Goal: Task Accomplishment & Management: Use online tool/utility

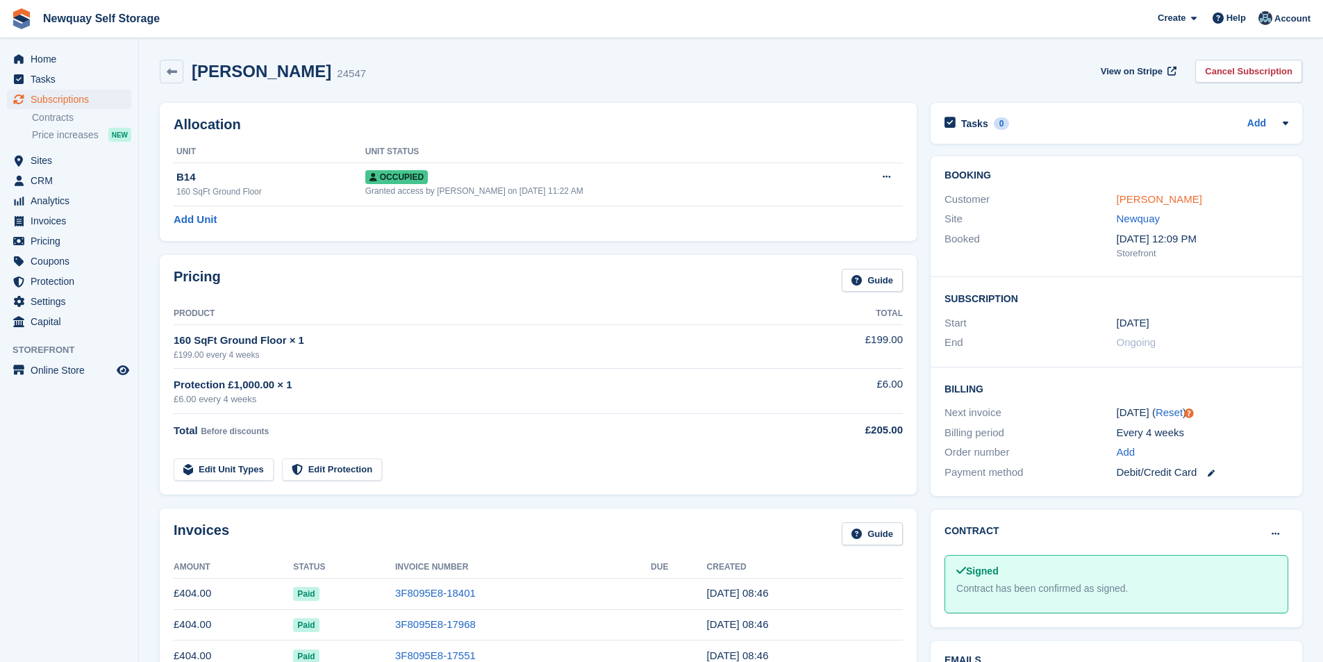
click at [1140, 194] on link "[PERSON_NAME]" at bounding box center [1158, 199] width 85 height 12
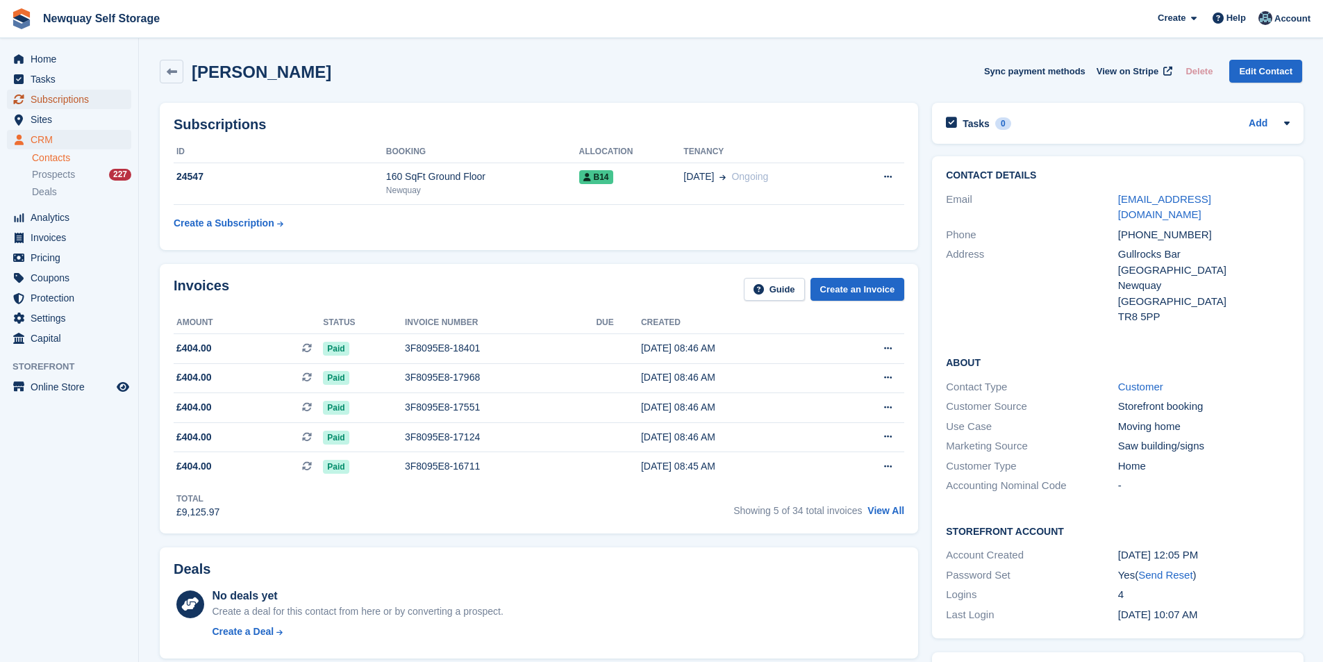
click at [58, 101] on span "Subscriptions" at bounding box center [72, 99] width 83 height 19
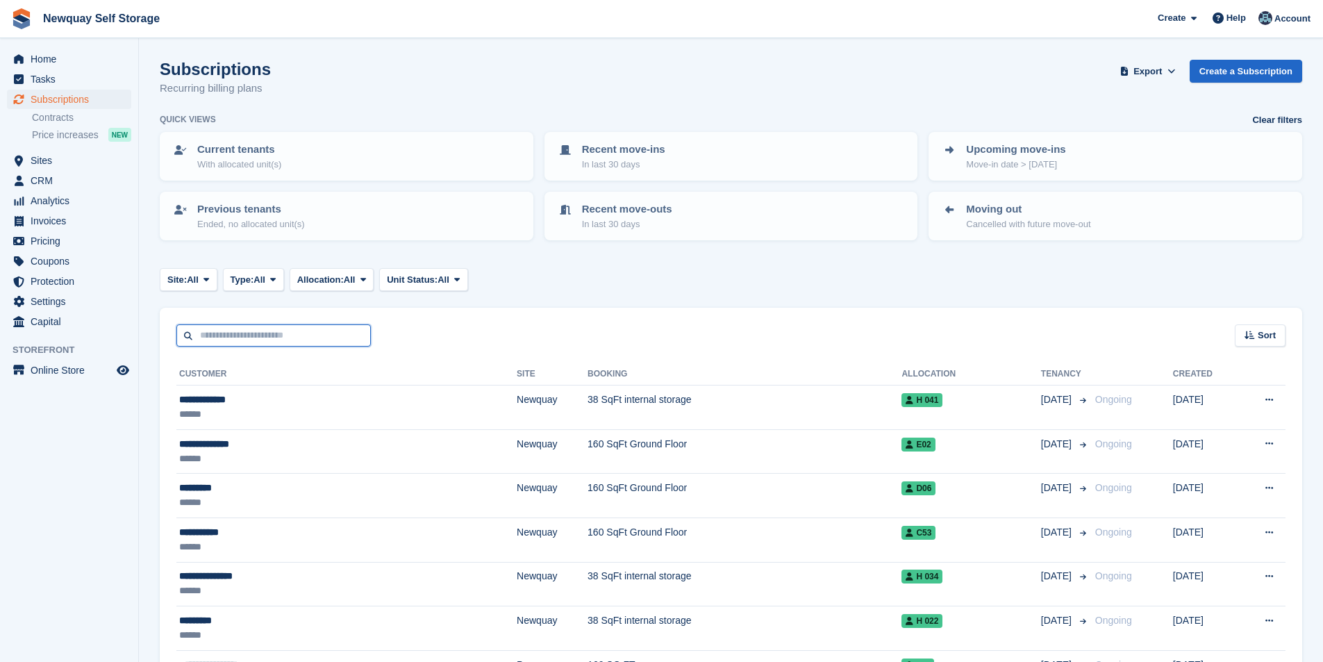
click at [242, 331] on input "text" at bounding box center [273, 335] width 194 height 23
type input "****"
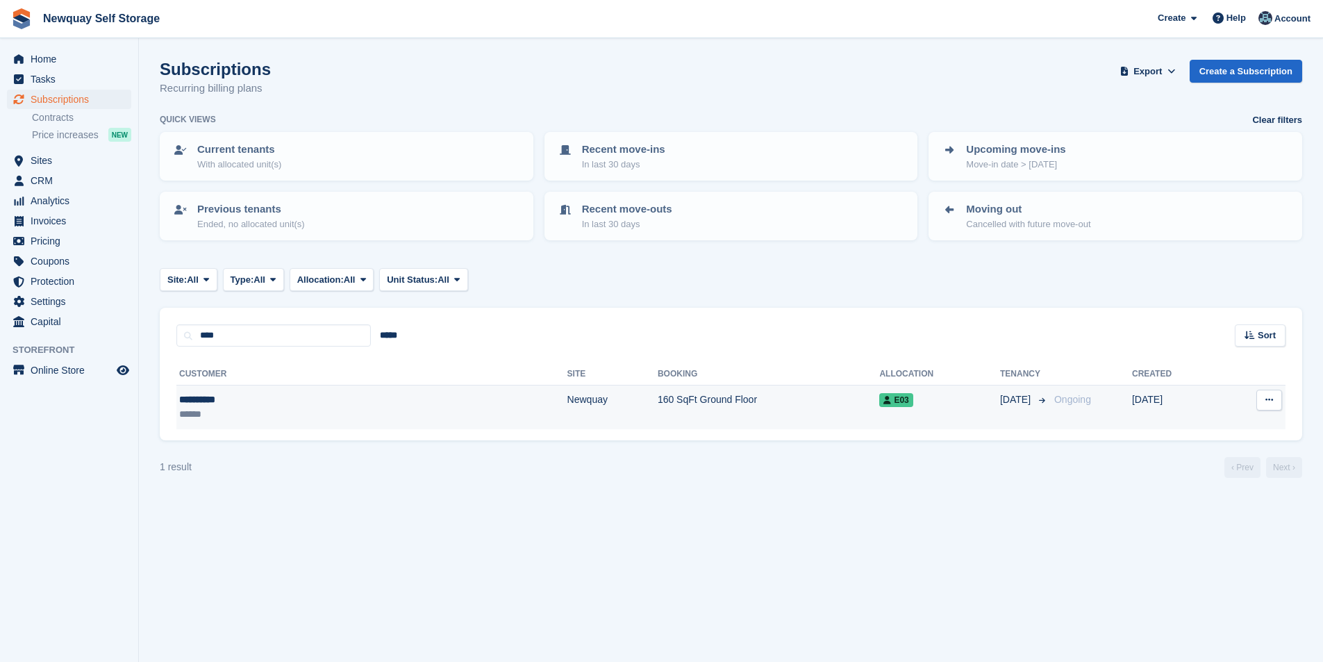
click at [231, 400] on div "**********" at bounding box center [265, 399] width 172 height 15
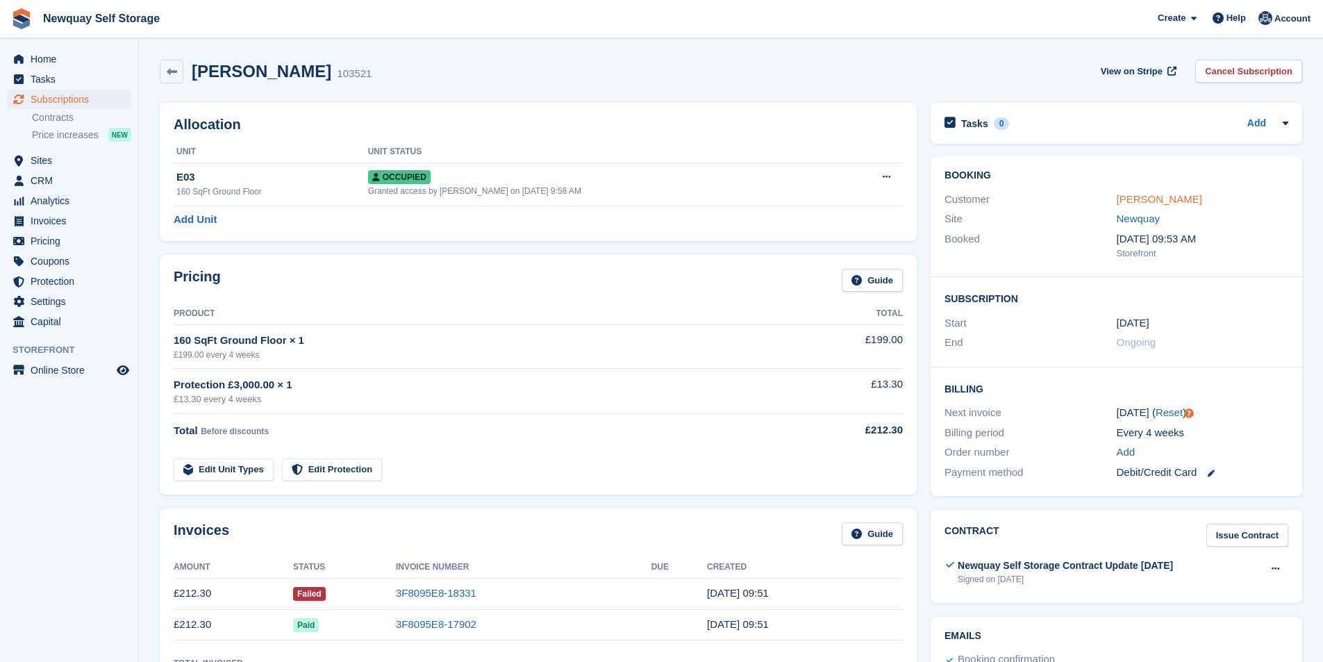
click at [1163, 200] on link "Tracy Hume" at bounding box center [1158, 199] width 85 height 12
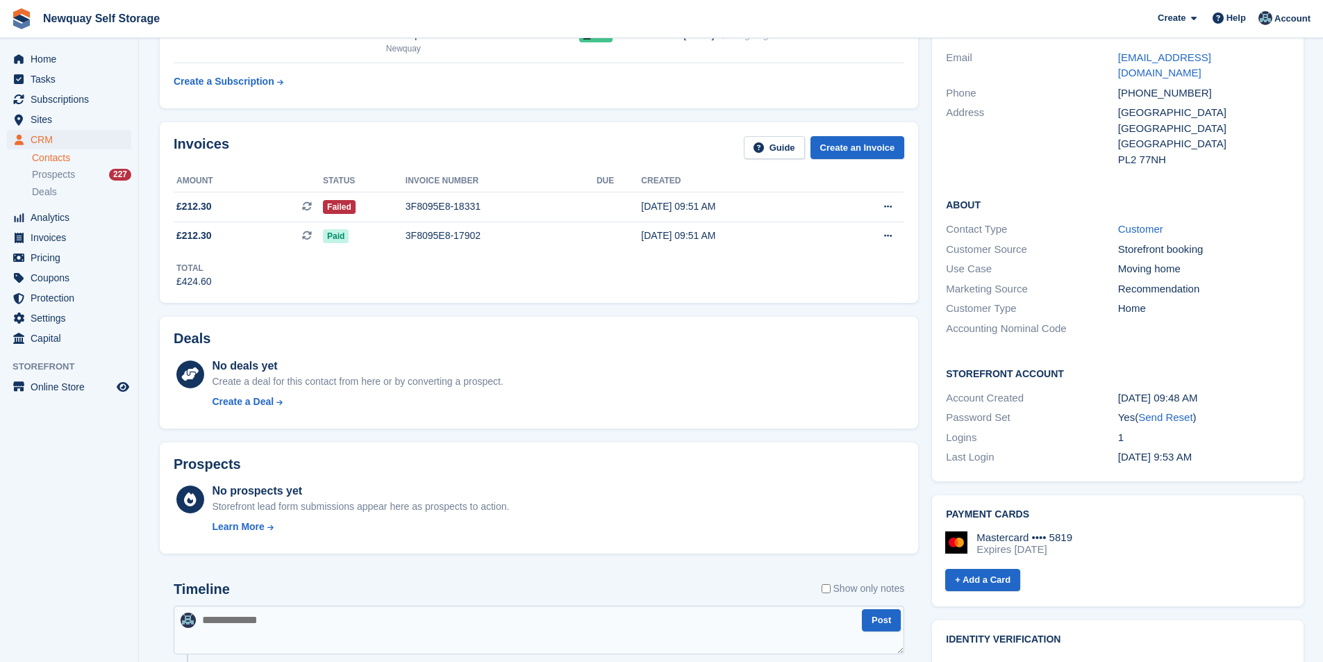
scroll to position [139, 0]
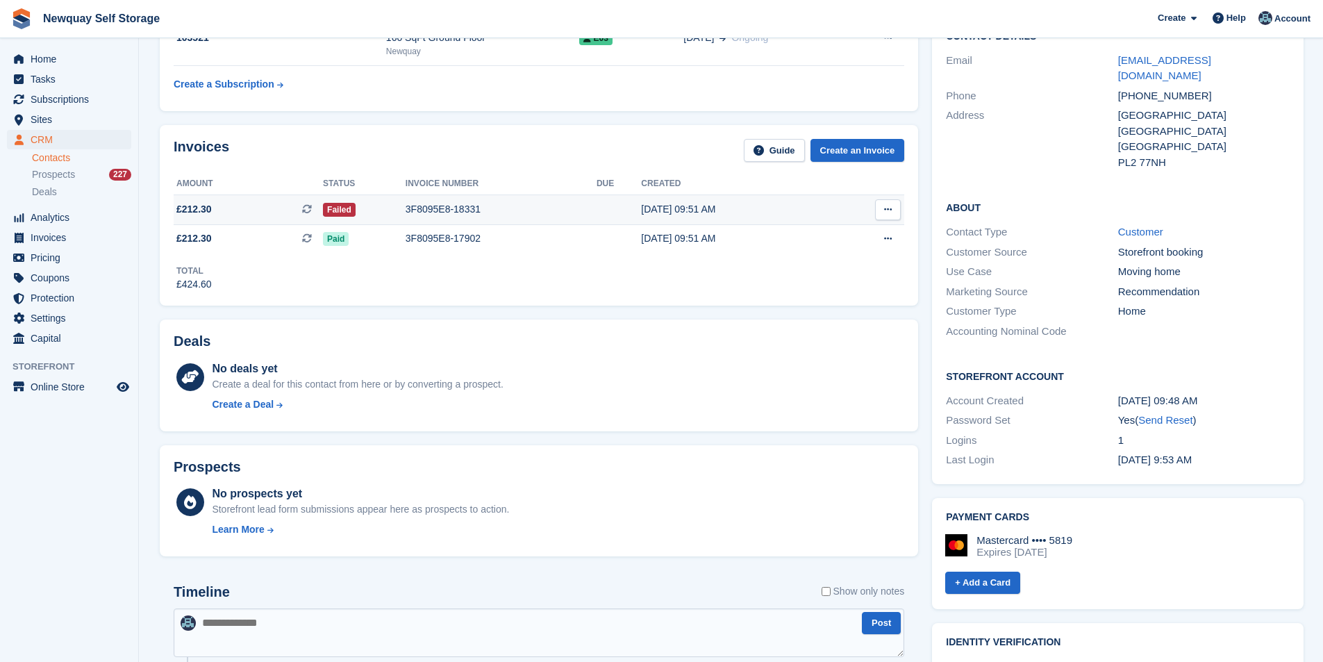
click at [439, 212] on div "3F8095E8-18331" at bounding box center [500, 209] width 191 height 15
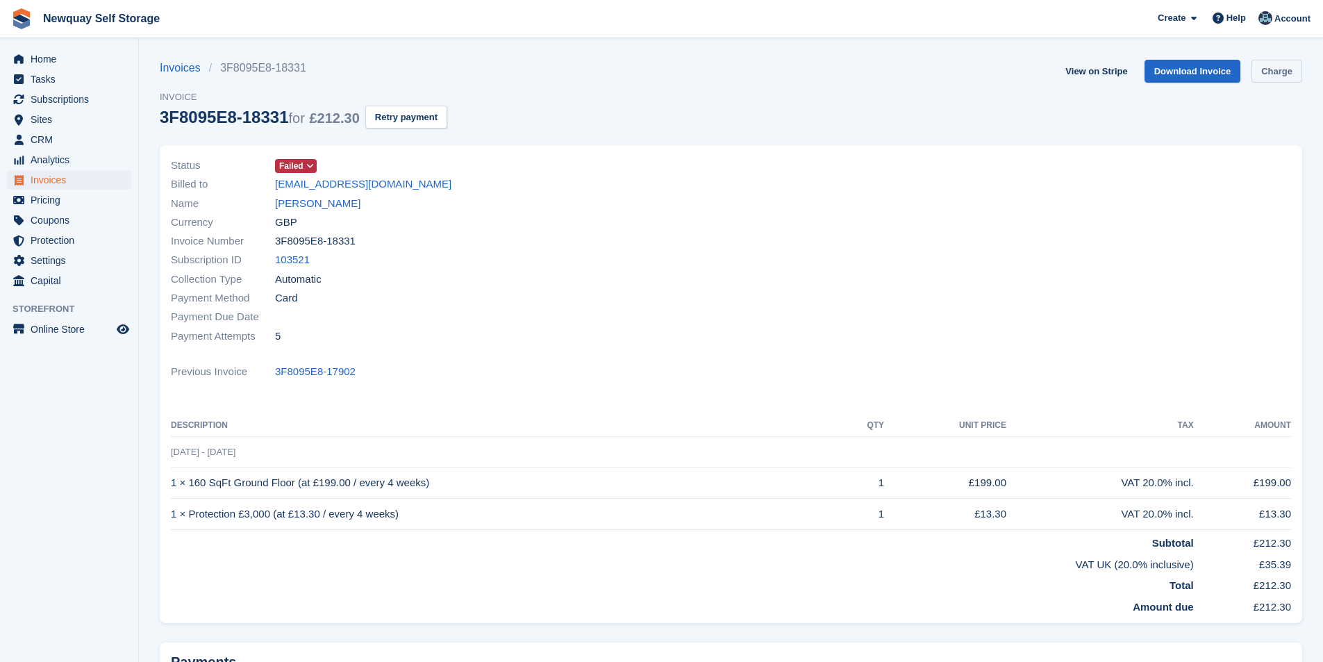
click at [1295, 75] on link "Charge" at bounding box center [1276, 71] width 51 height 23
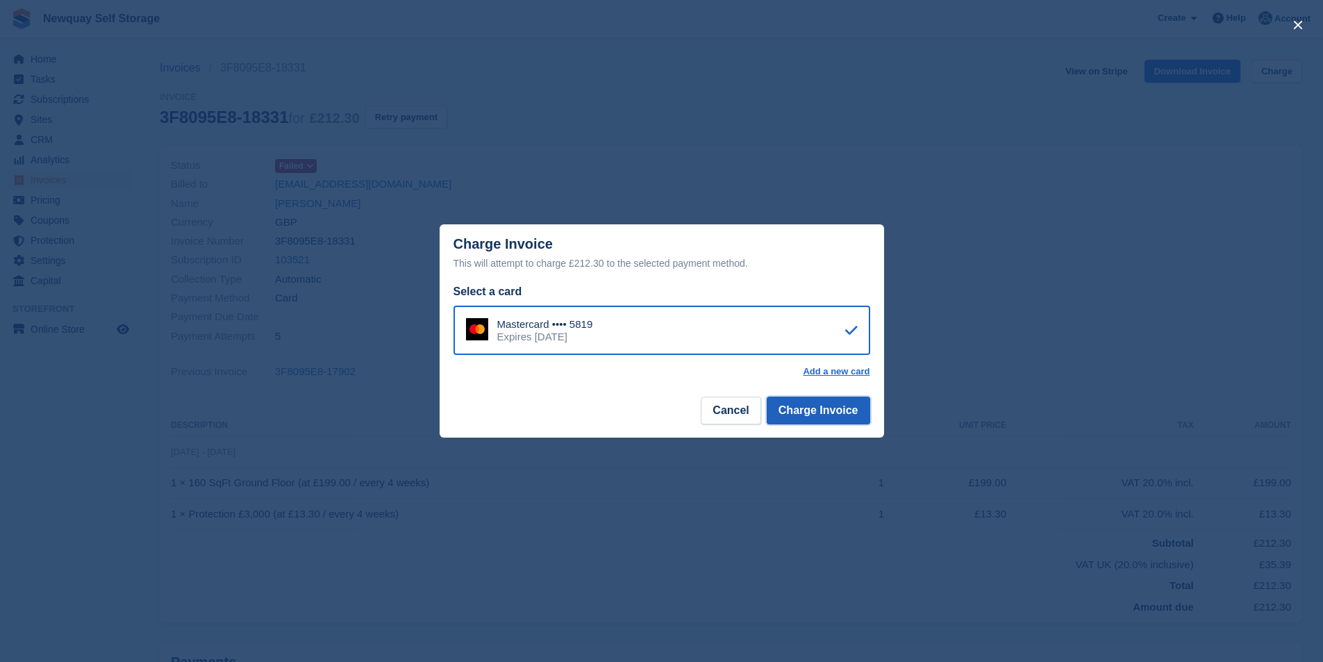
click at [850, 419] on button "Charge Invoice" at bounding box center [817, 410] width 103 height 28
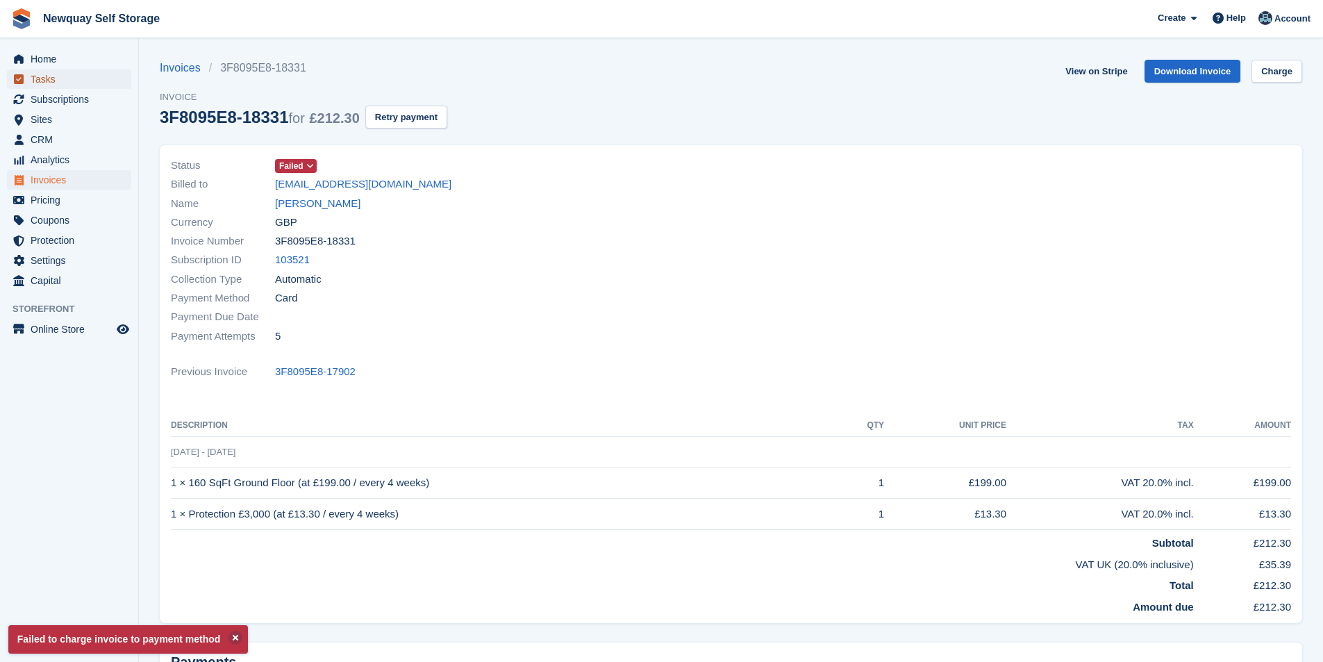
click at [47, 75] on span "Tasks" at bounding box center [72, 78] width 83 height 19
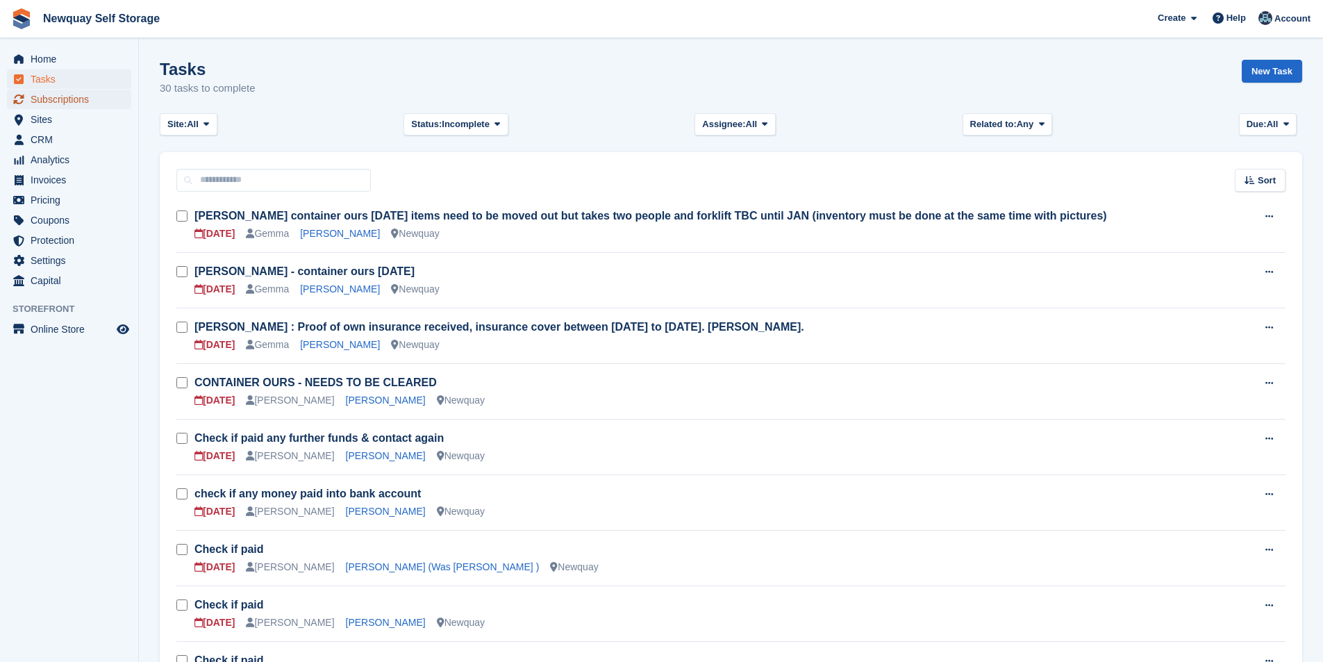
click at [91, 94] on span "Subscriptions" at bounding box center [72, 99] width 83 height 19
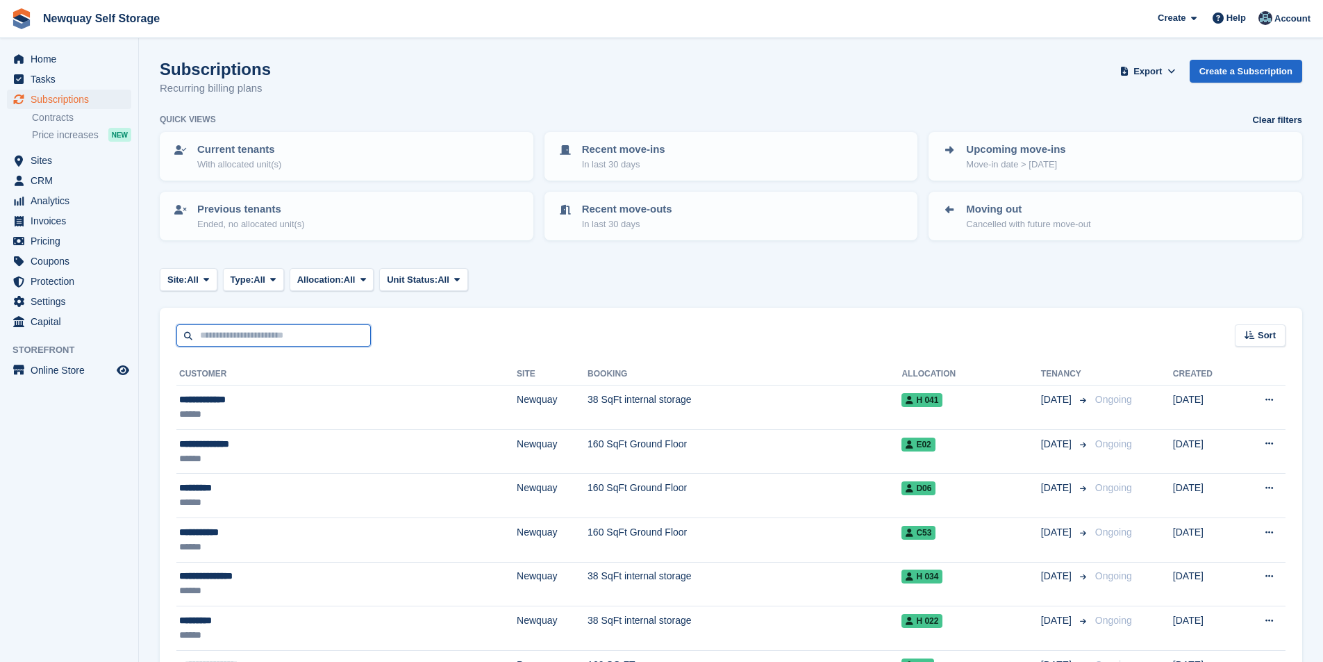
click at [303, 340] on input "text" at bounding box center [273, 335] width 194 height 23
type input "****"
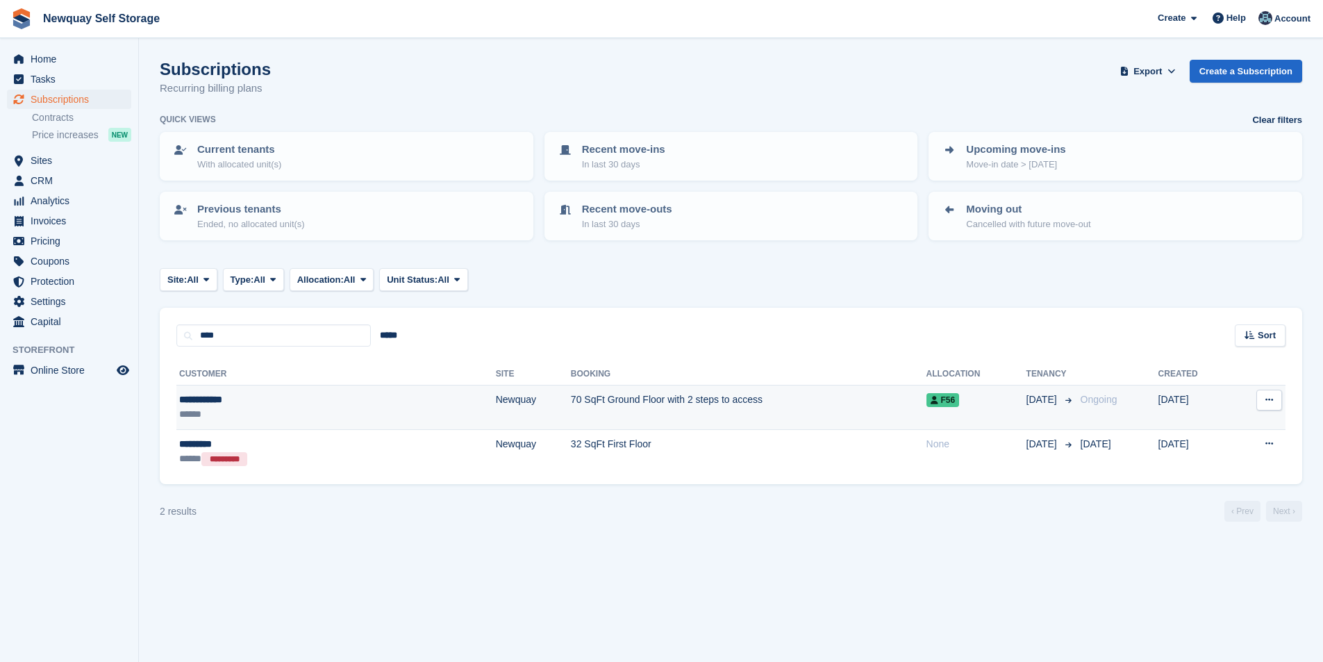
click at [212, 395] on div "**********" at bounding box center [263, 399] width 169 height 15
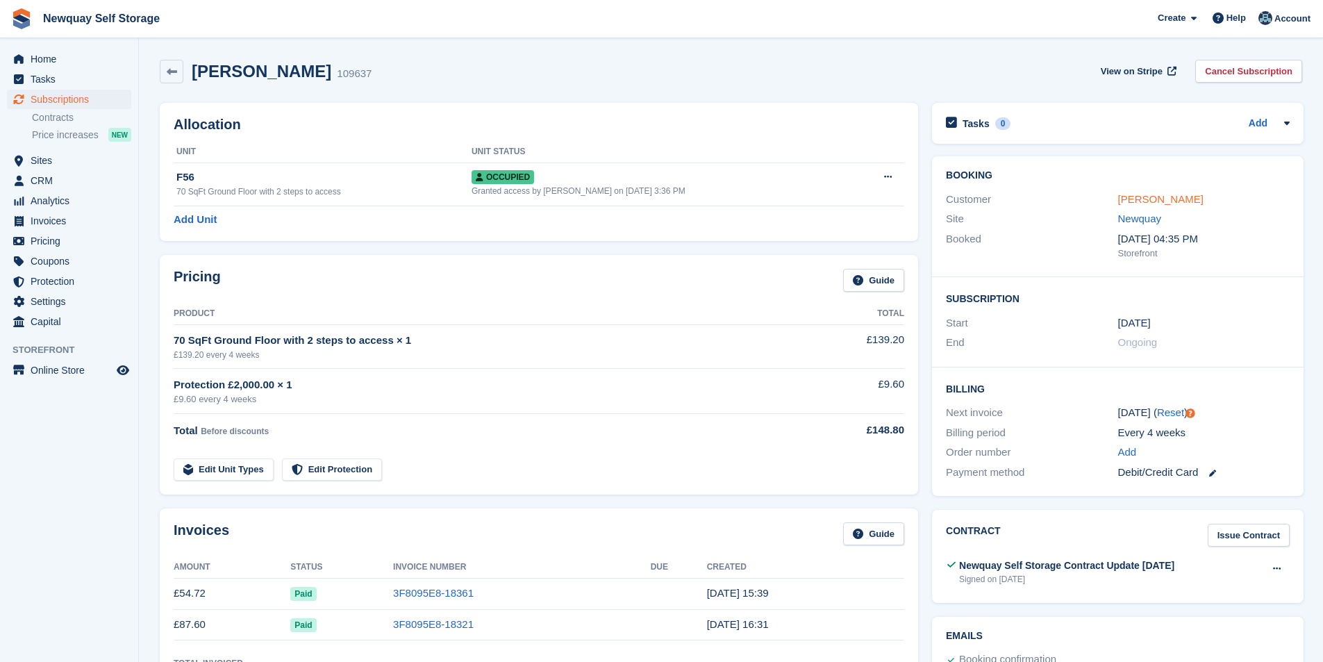
click at [1154, 202] on link "Suzanne Lord" at bounding box center [1160, 199] width 85 height 12
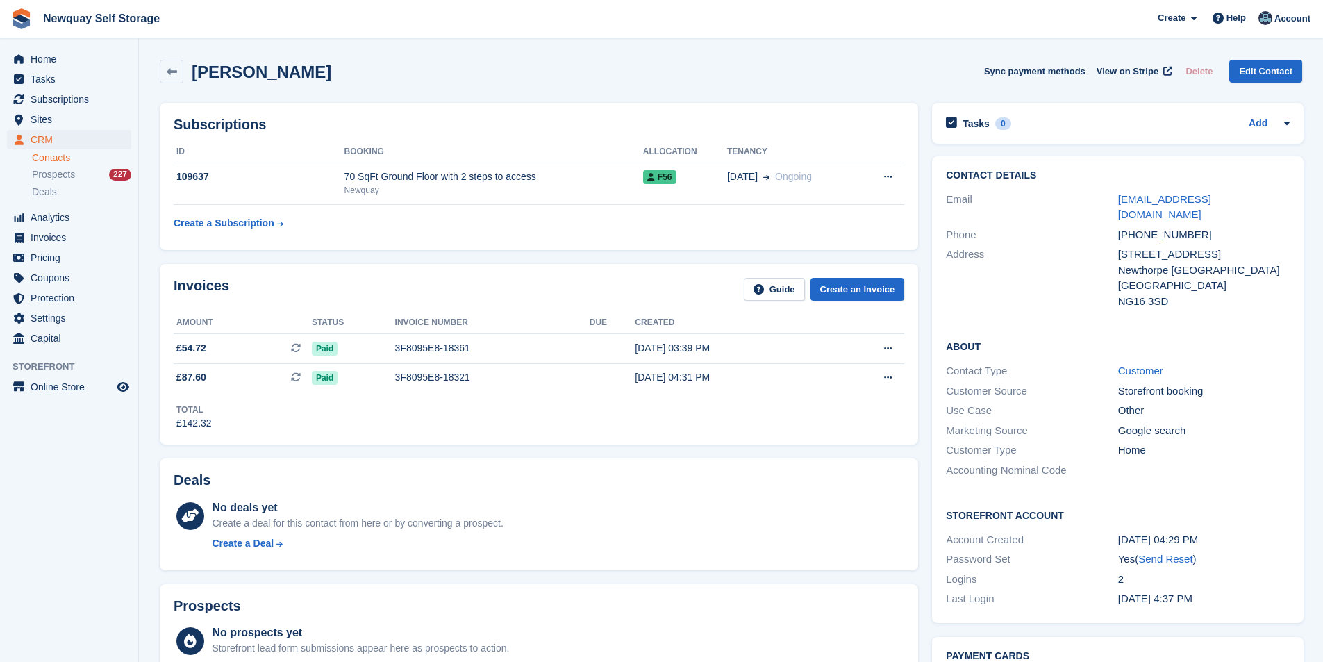
drag, startPoint x: 1277, startPoint y: 203, endPoint x: 1114, endPoint y: 202, distance: 162.5
click at [1114, 202] on div "Email suzannelord331@btinternet.com" at bounding box center [1118, 207] width 344 height 35
copy div "suzannelord331@btinternet.com"
click at [1132, 71] on span "View on Stripe" at bounding box center [1127, 72] width 62 height 14
click at [80, 81] on span "Tasks" at bounding box center [72, 78] width 83 height 19
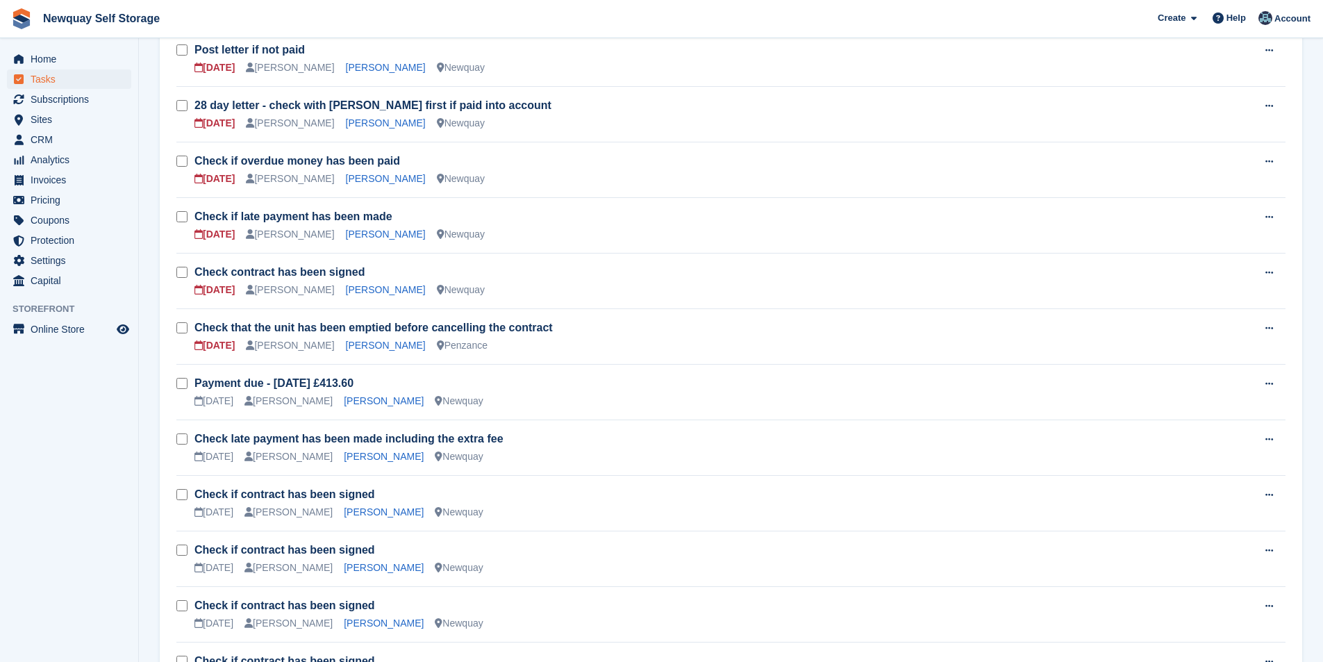
scroll to position [486, 0]
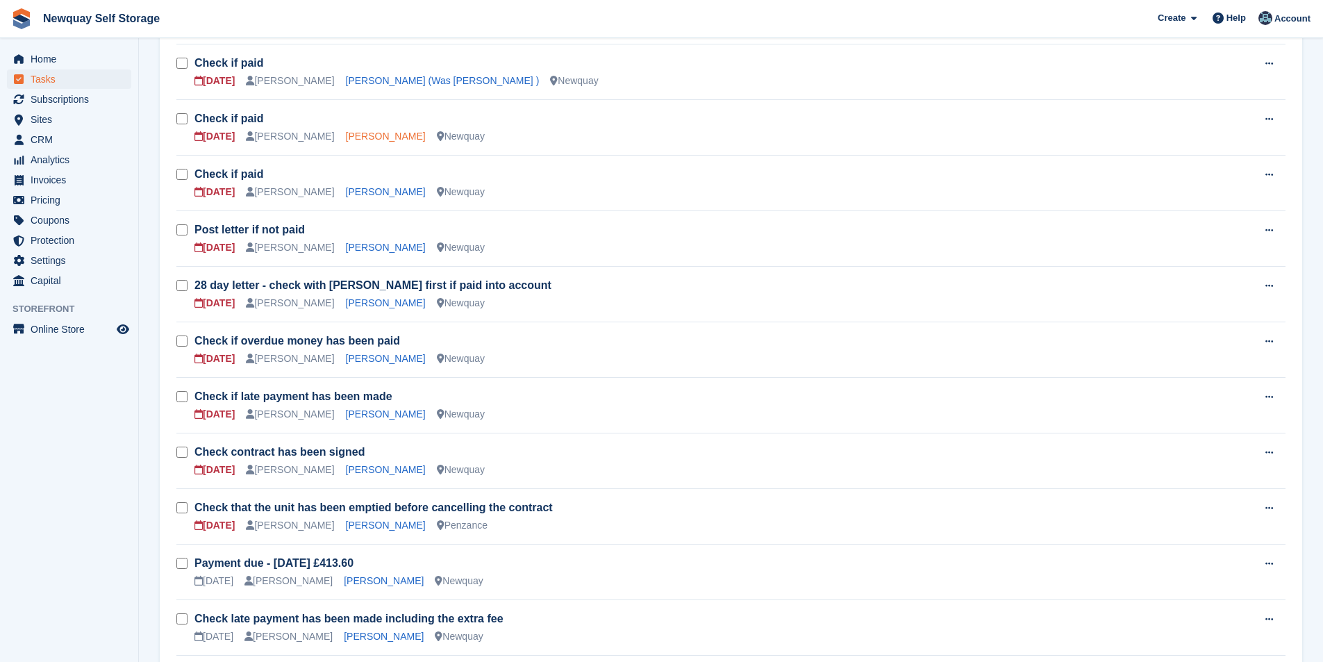
click at [348, 132] on link "Damien Diablo" at bounding box center [386, 136] width 80 height 11
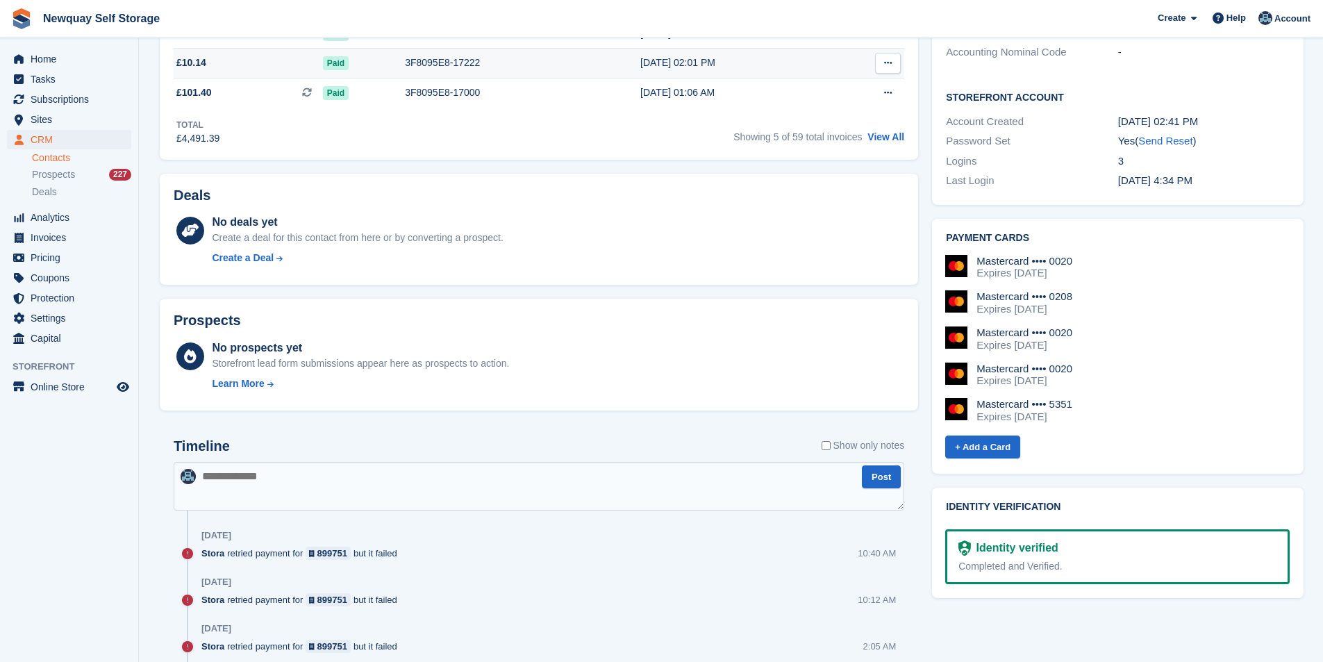
scroll to position [278, 0]
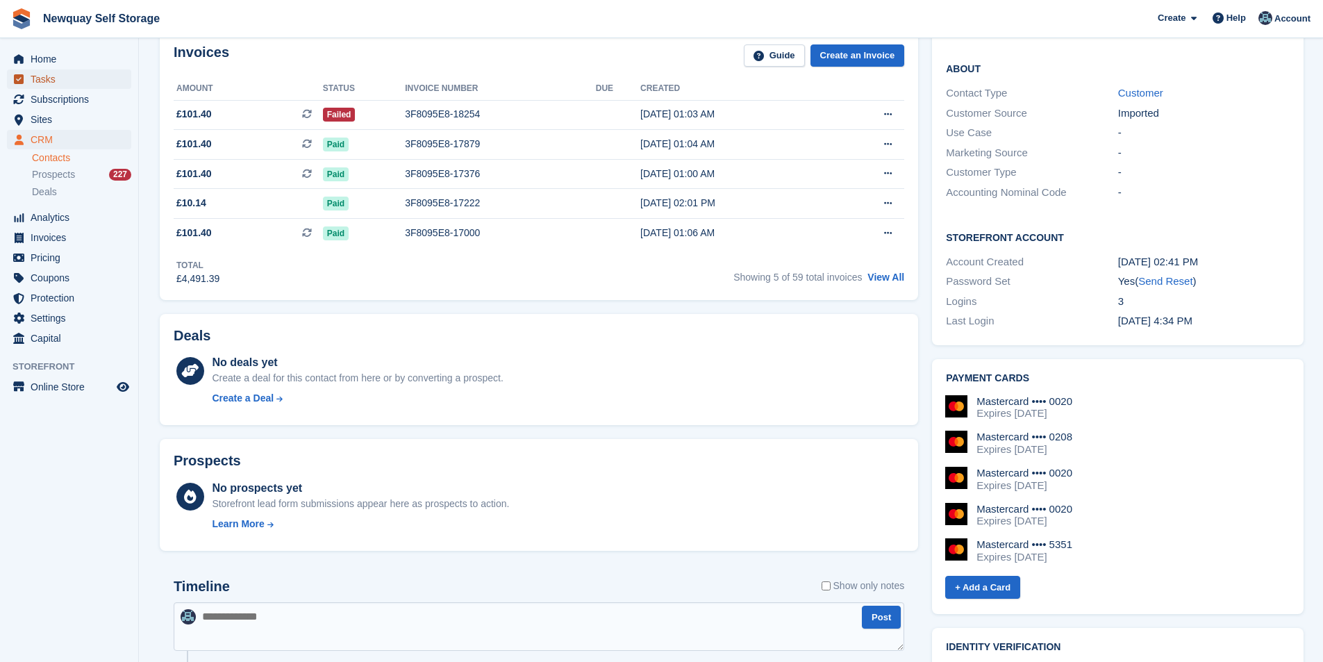
click at [70, 83] on span "Tasks" at bounding box center [72, 78] width 83 height 19
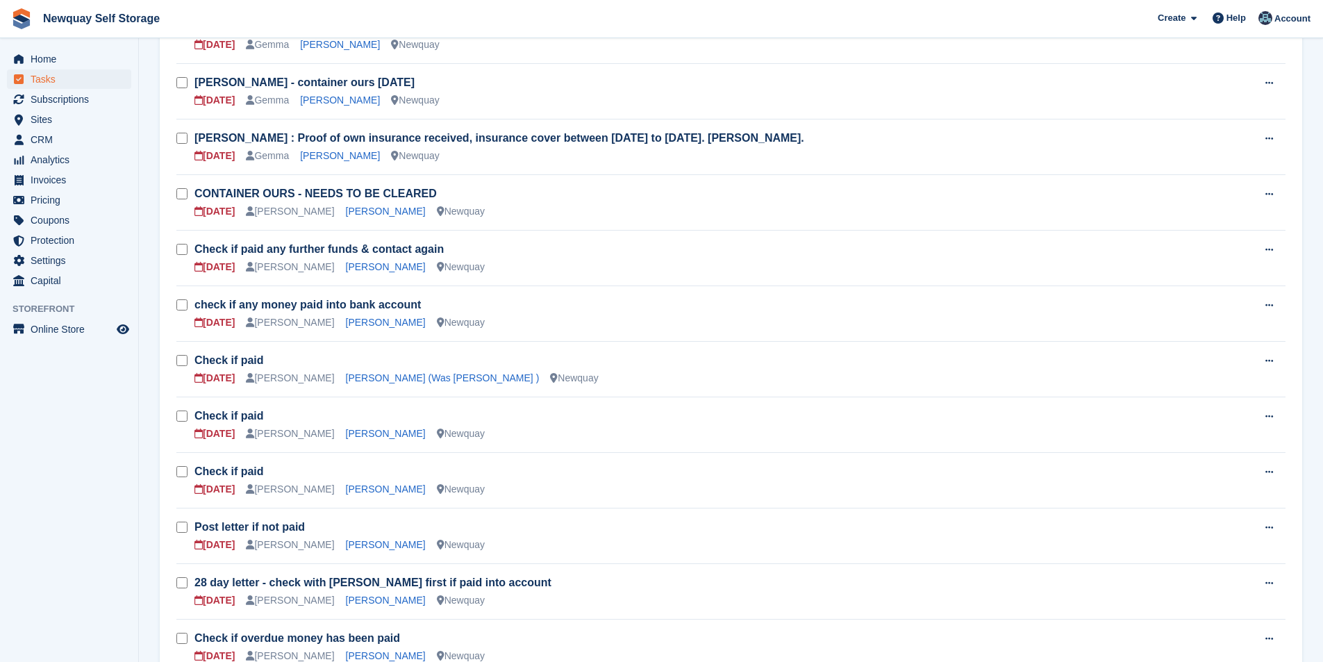
scroll to position [208, 0]
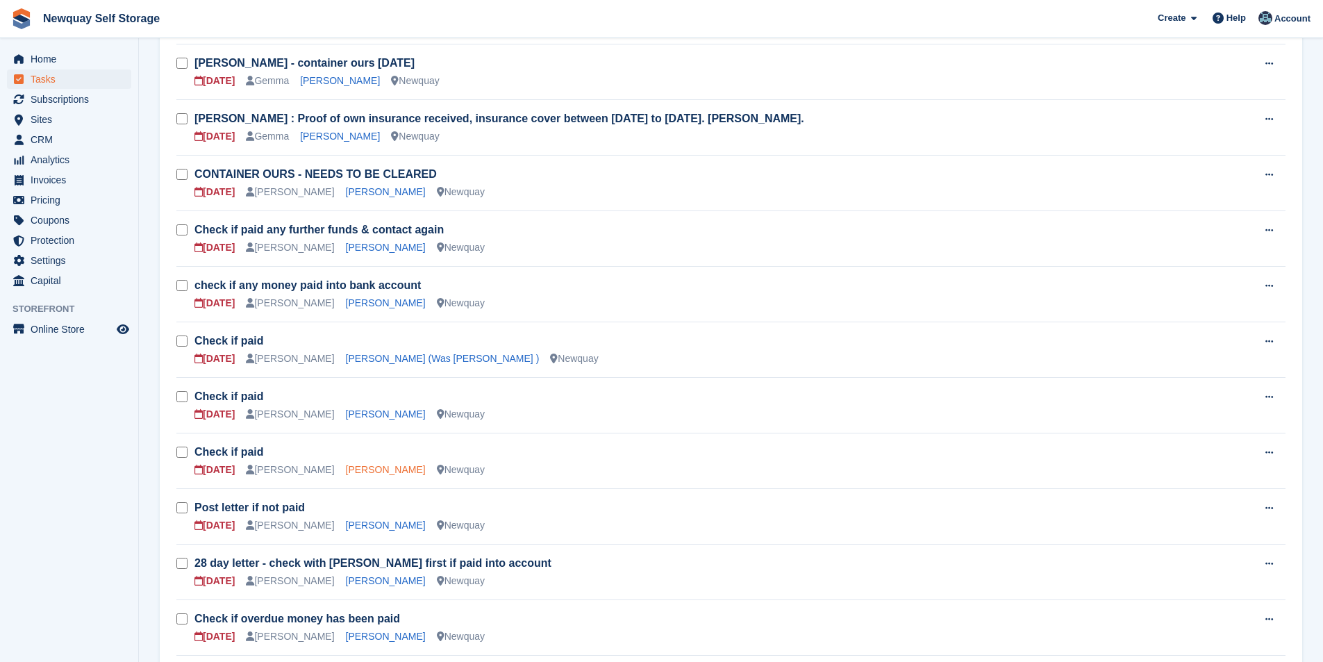
click at [346, 466] on link "Gina Blower" at bounding box center [386, 469] width 80 height 11
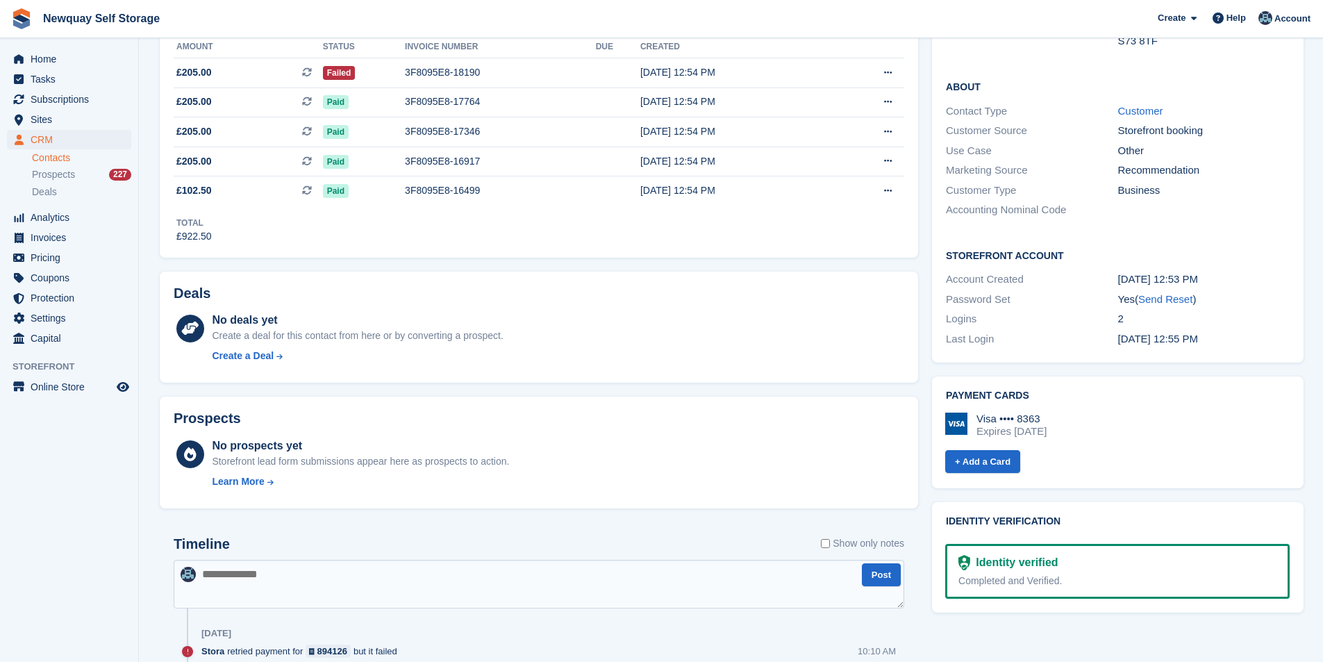
scroll to position [69, 0]
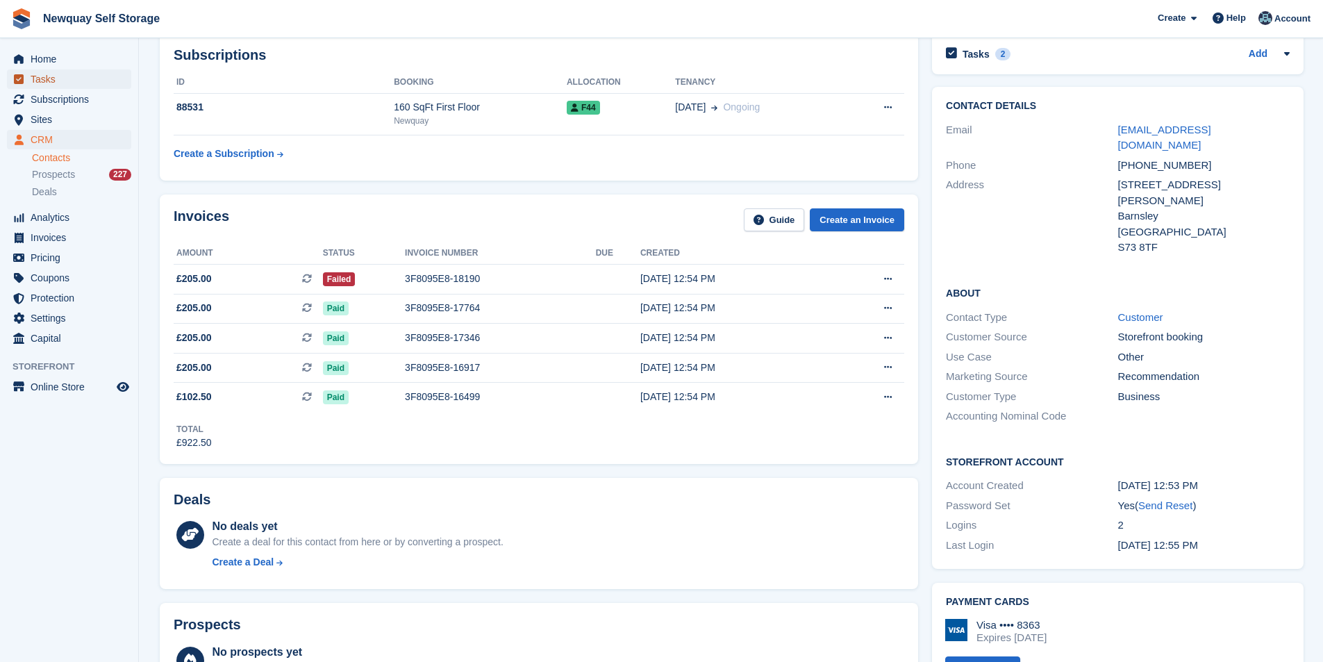
click at [58, 79] on span "Tasks" at bounding box center [72, 78] width 83 height 19
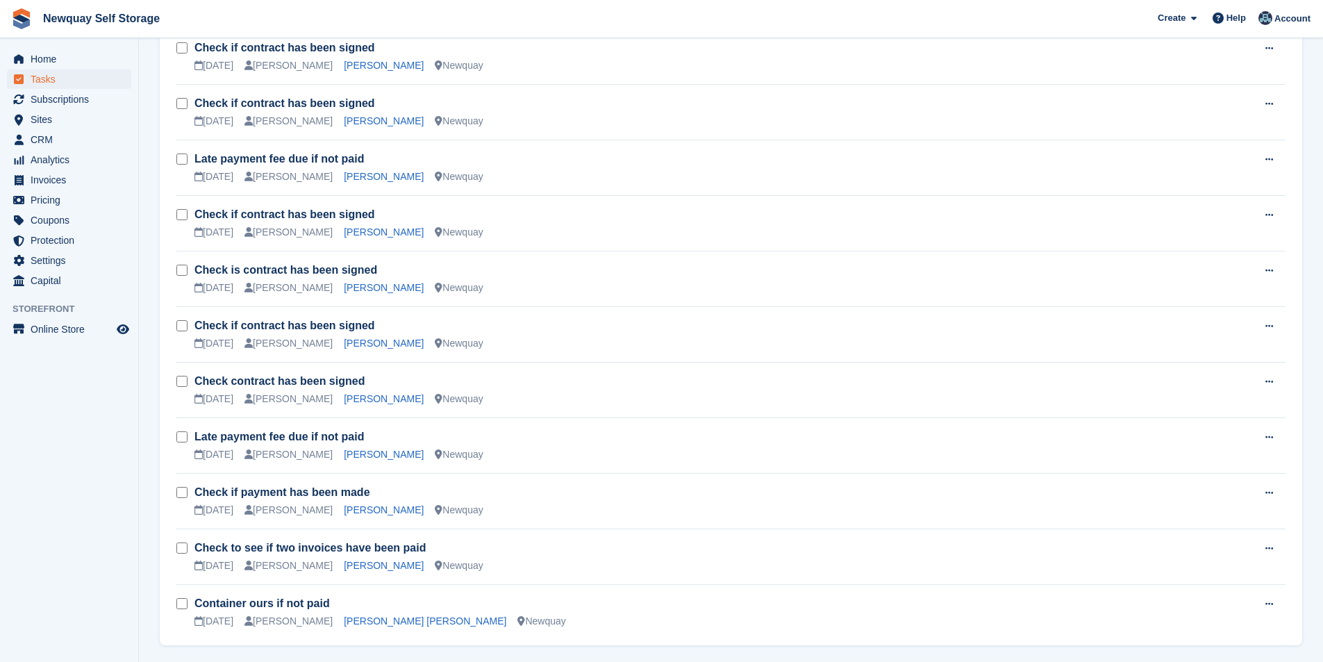
scroll to position [1265, 0]
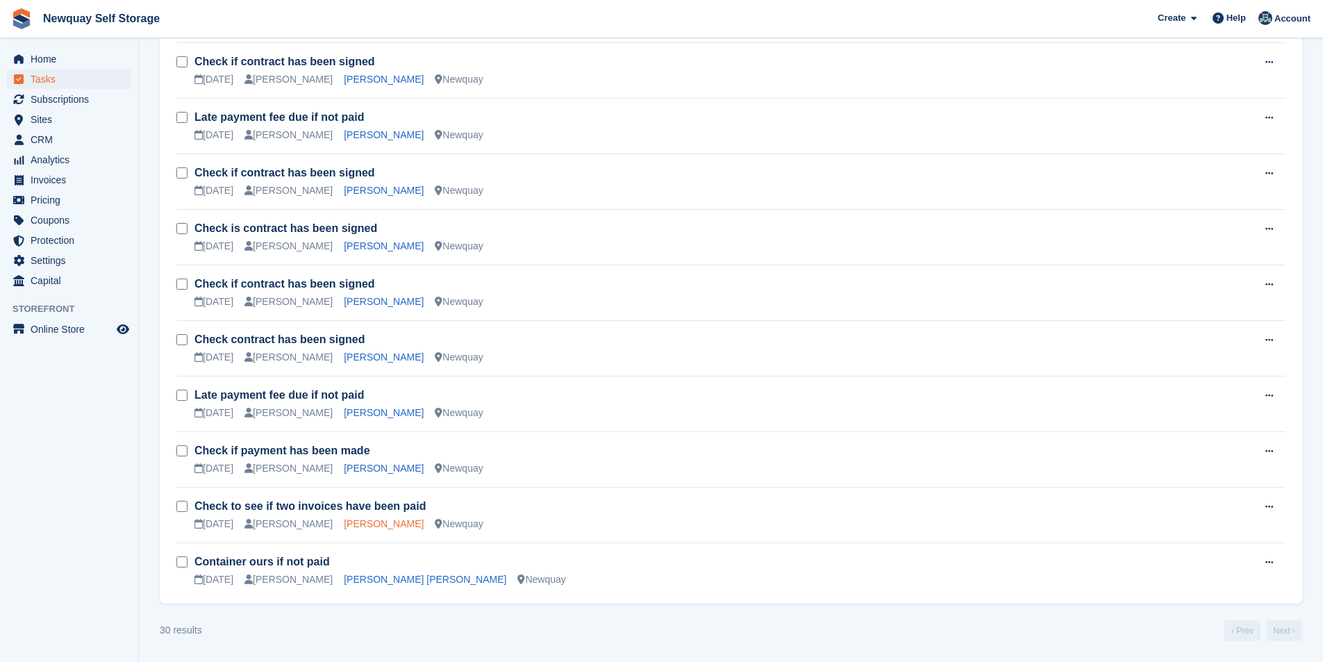
click at [344, 524] on link "Tristan Choy" at bounding box center [384, 523] width 80 height 11
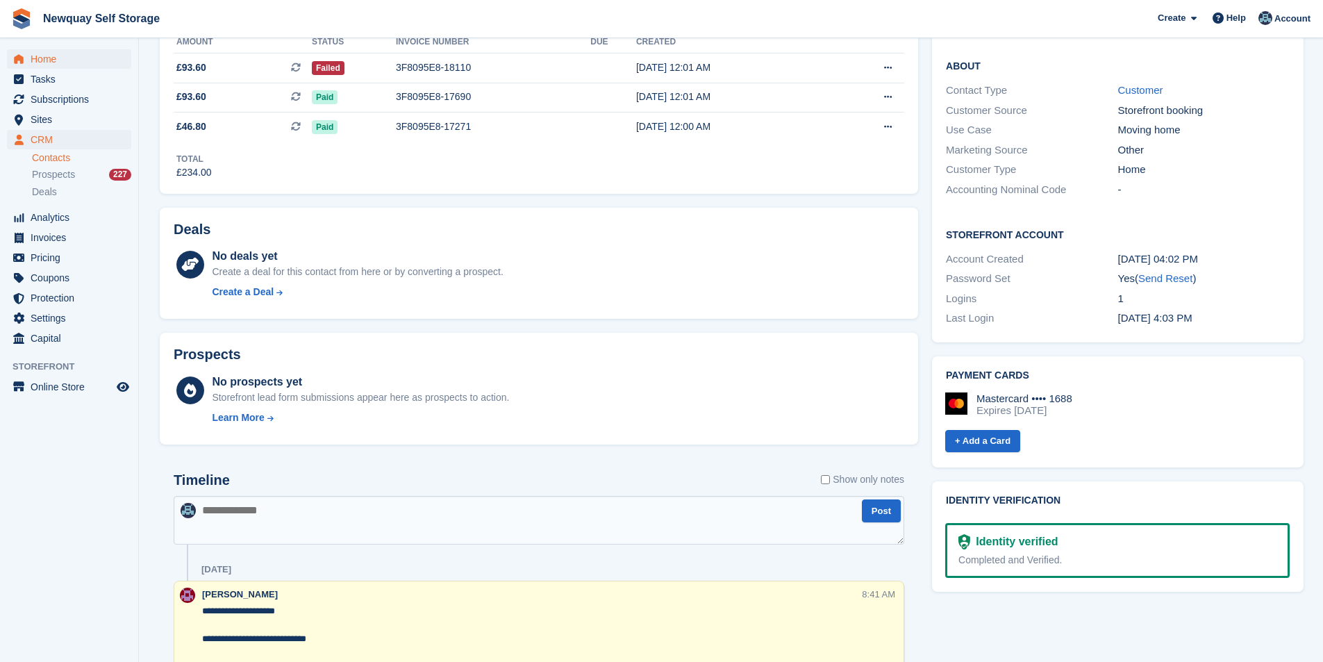
scroll to position [208, 0]
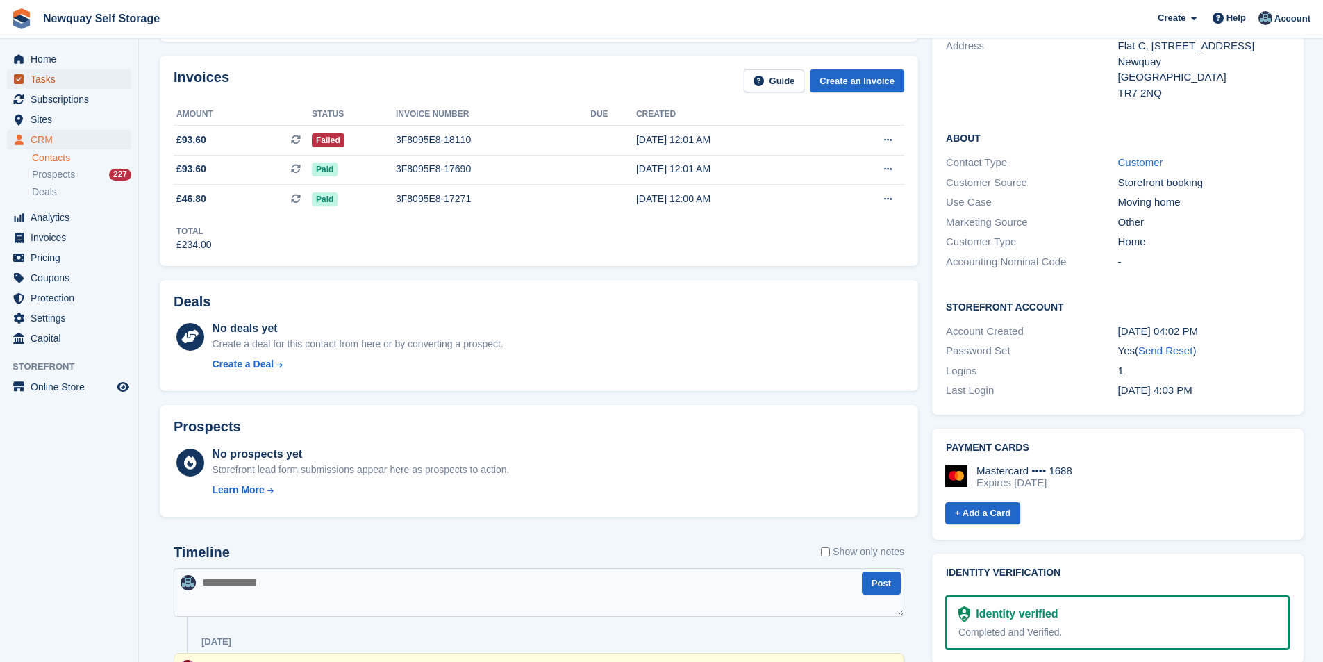
click at [56, 79] on span "Tasks" at bounding box center [72, 78] width 83 height 19
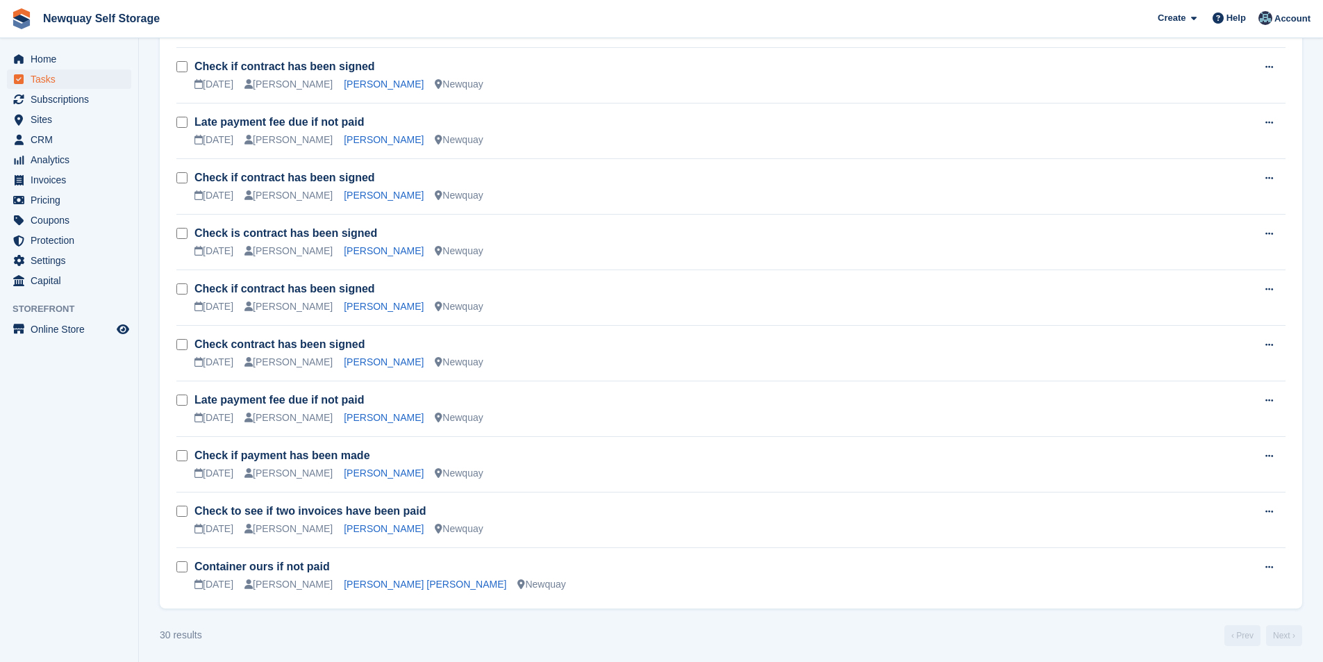
scroll to position [1265, 0]
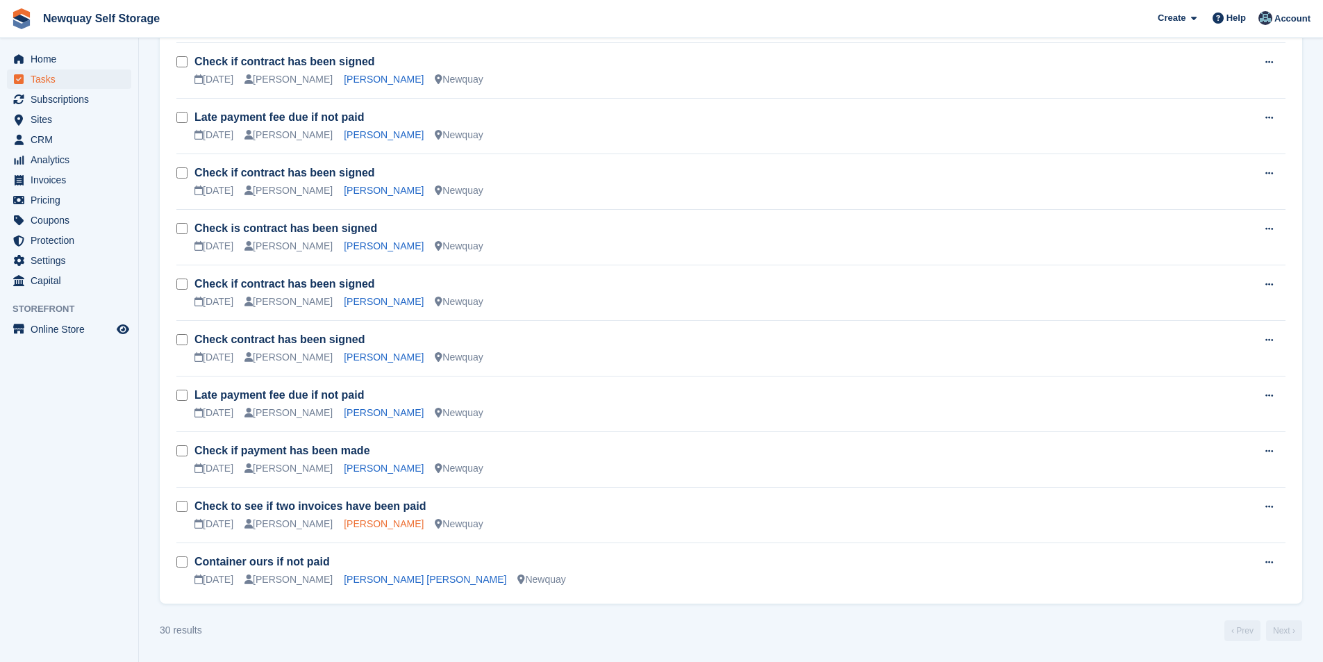
click at [353, 521] on link "Tristan Choy" at bounding box center [384, 523] width 80 height 11
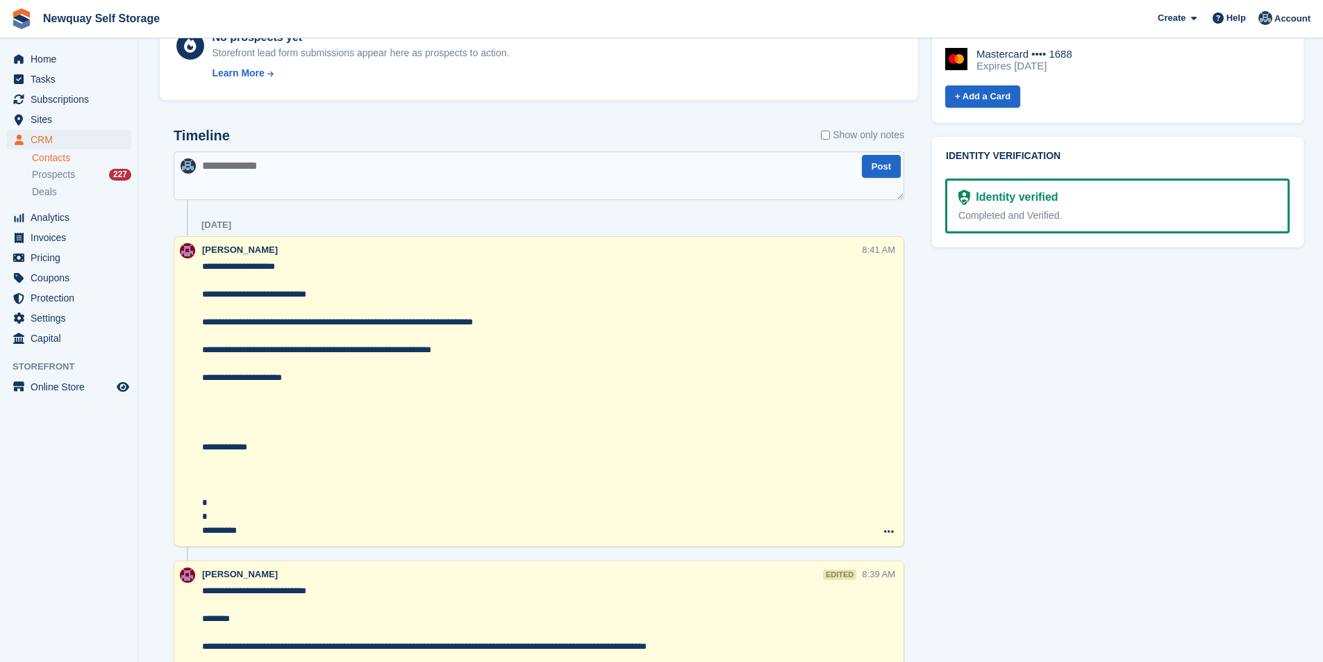
scroll to position [139, 0]
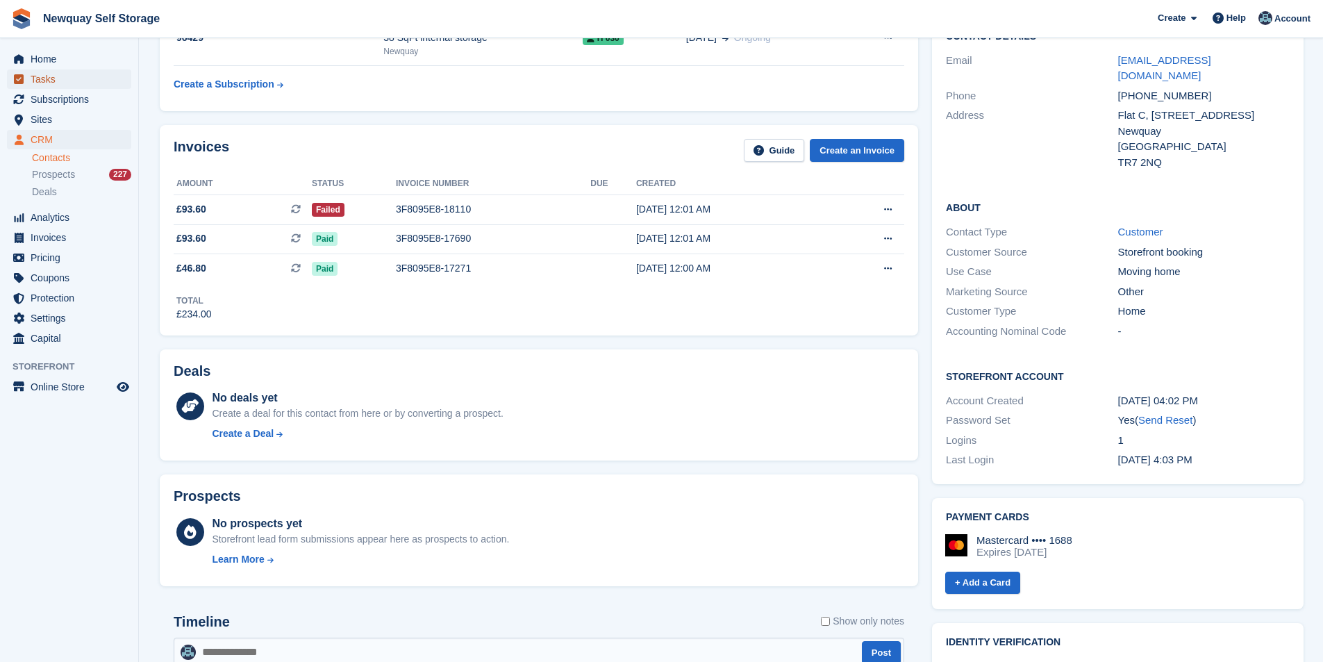
click at [65, 78] on span "Tasks" at bounding box center [72, 78] width 83 height 19
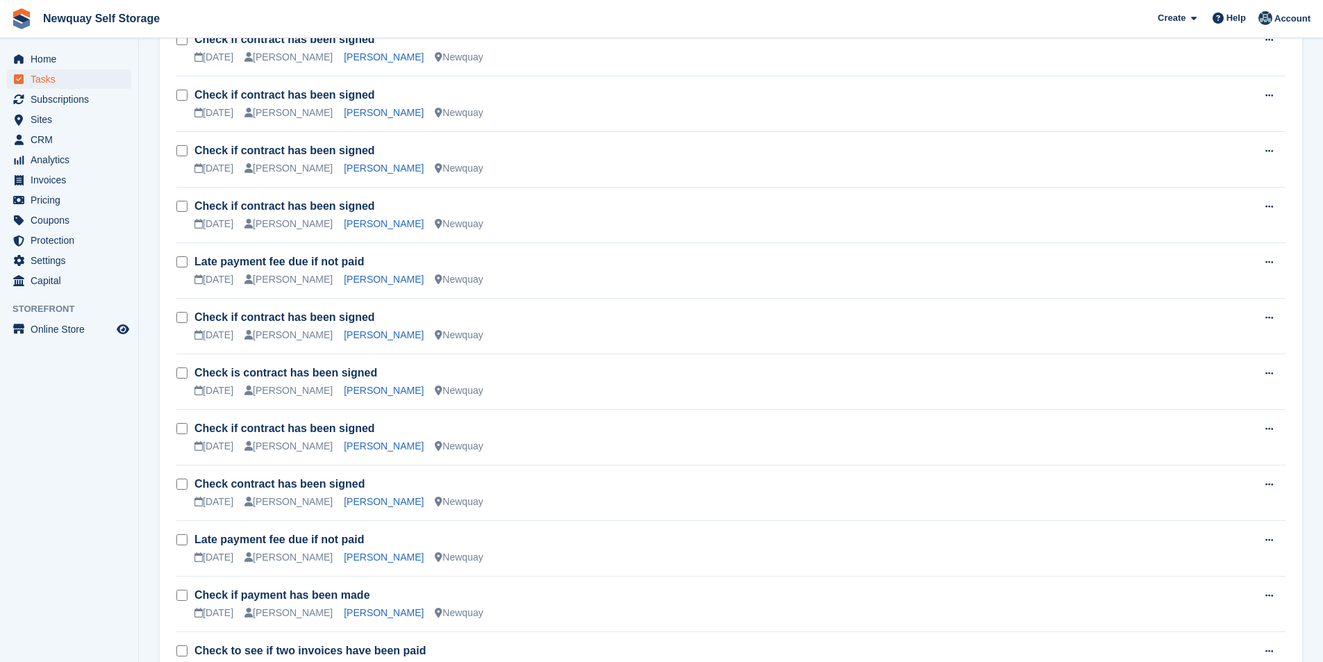
scroll to position [1265, 0]
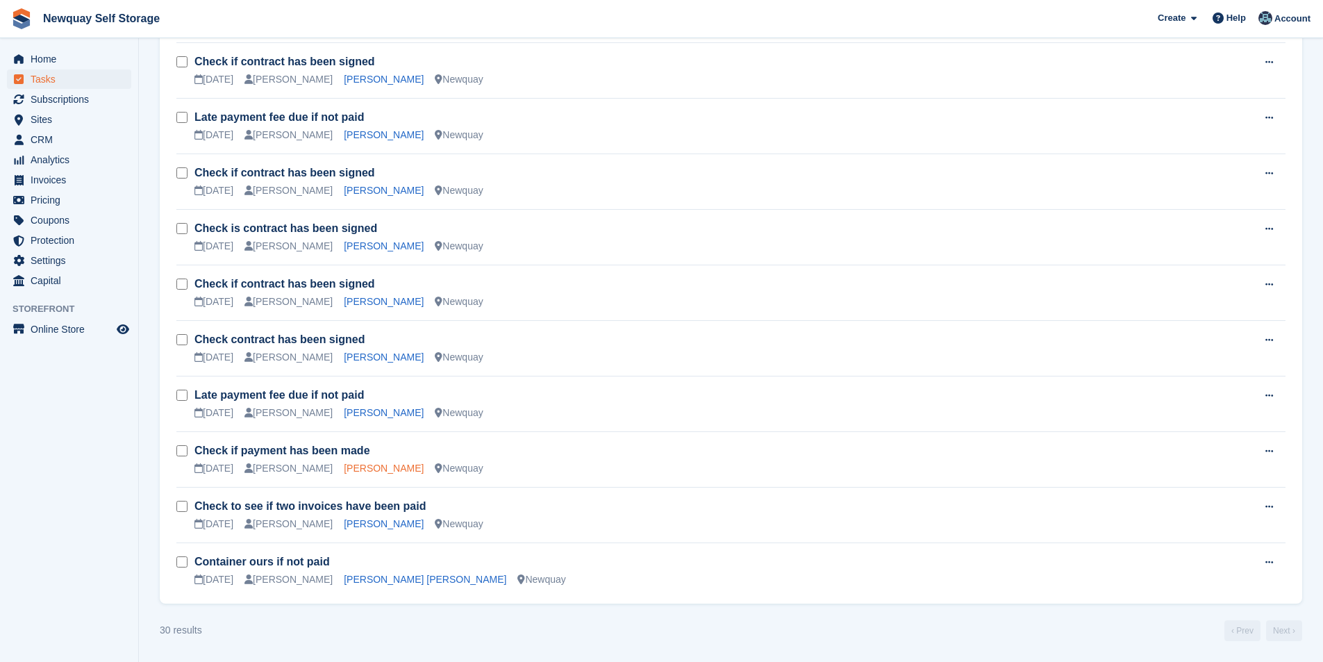
click at [344, 463] on link "Andrew Telfer" at bounding box center [384, 467] width 80 height 11
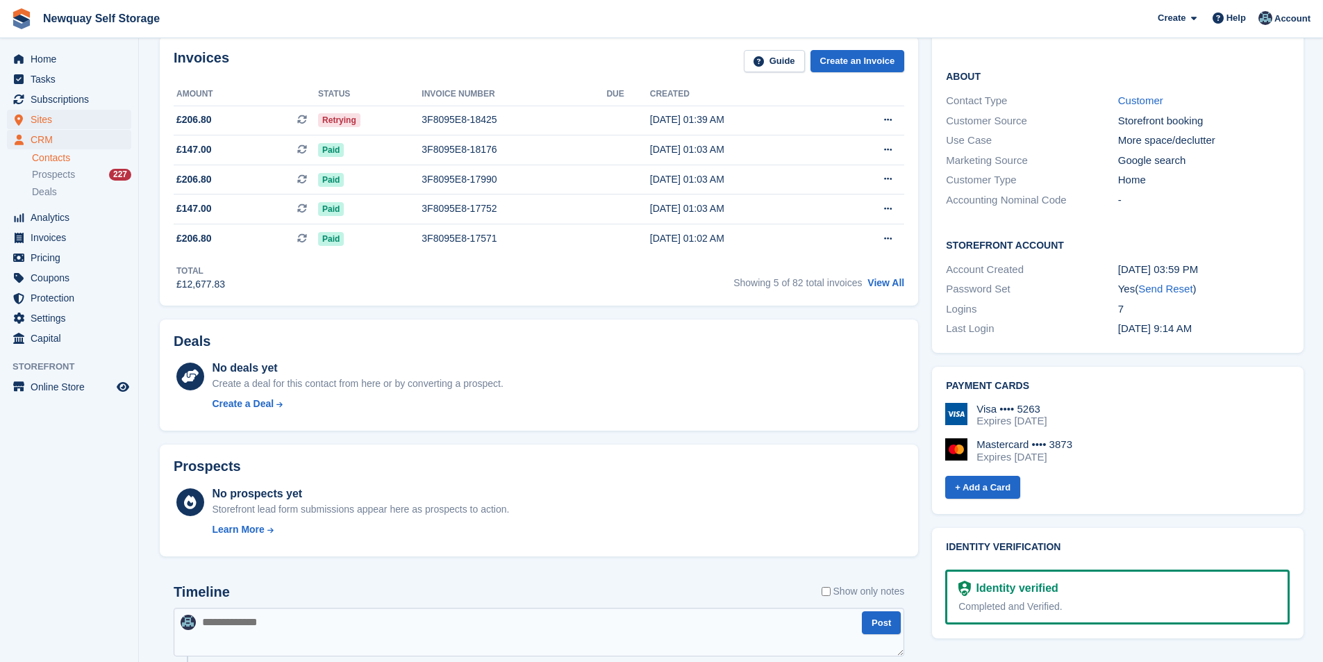
scroll to position [139, 0]
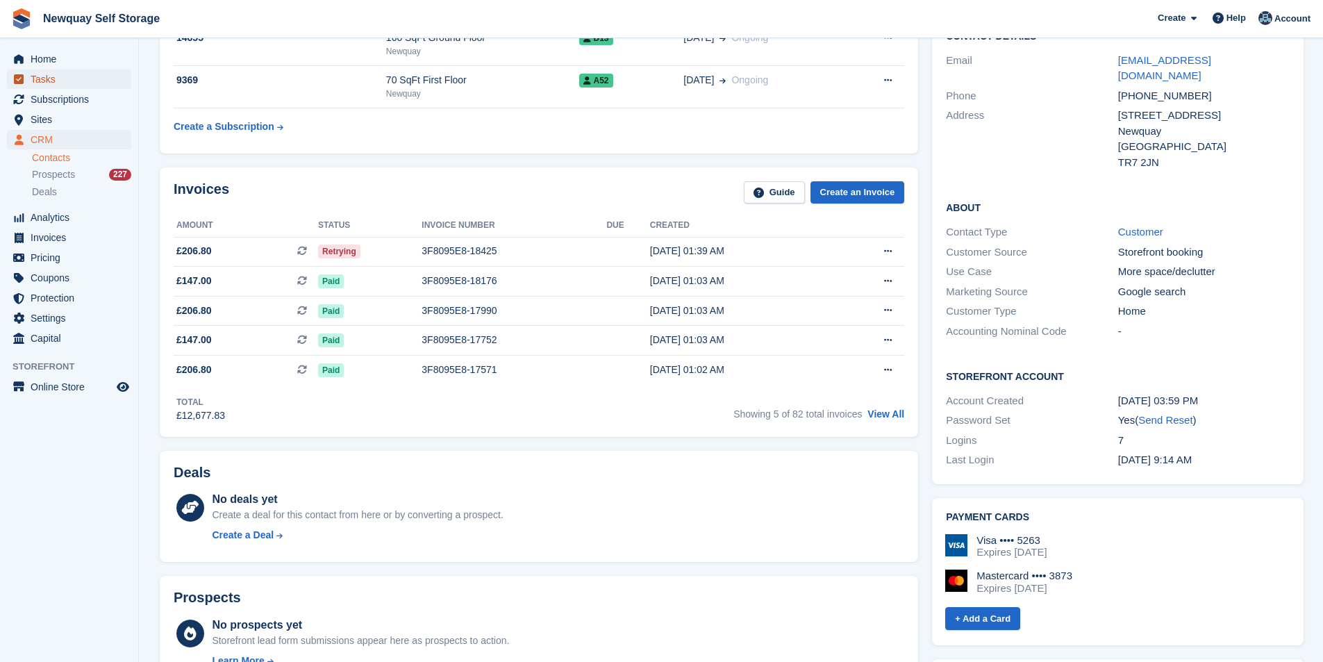
click at [47, 78] on span "Tasks" at bounding box center [72, 78] width 83 height 19
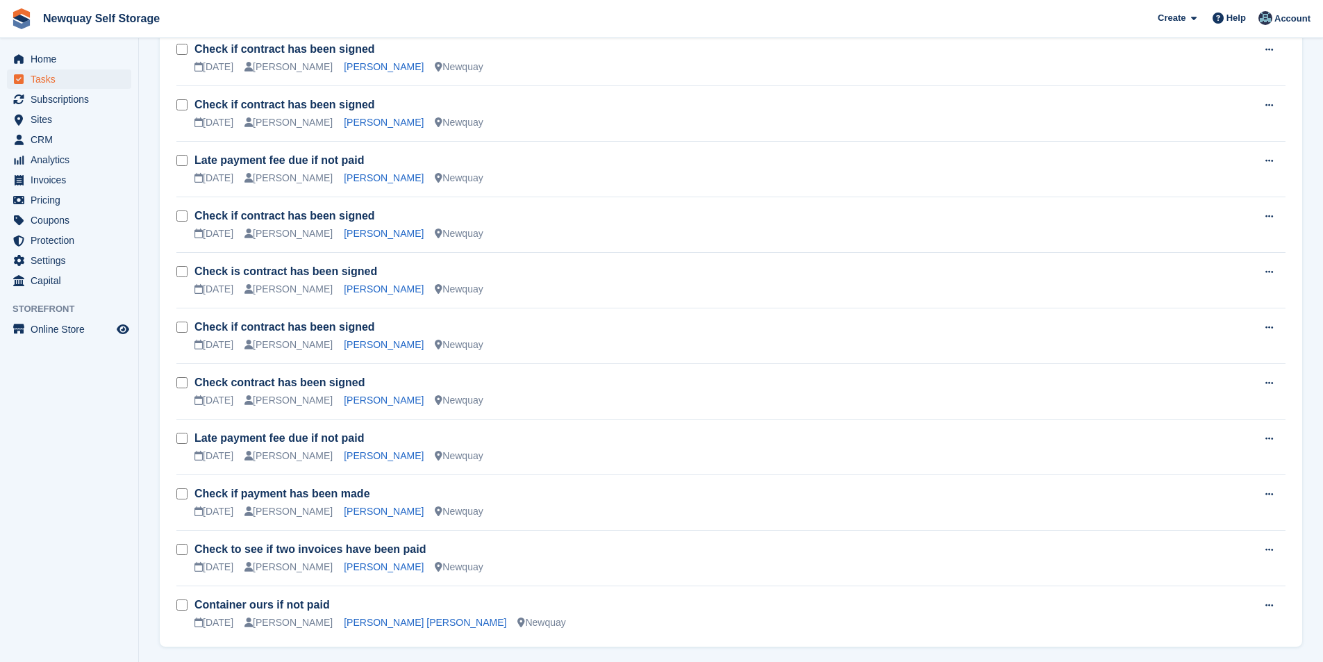
scroll to position [1265, 0]
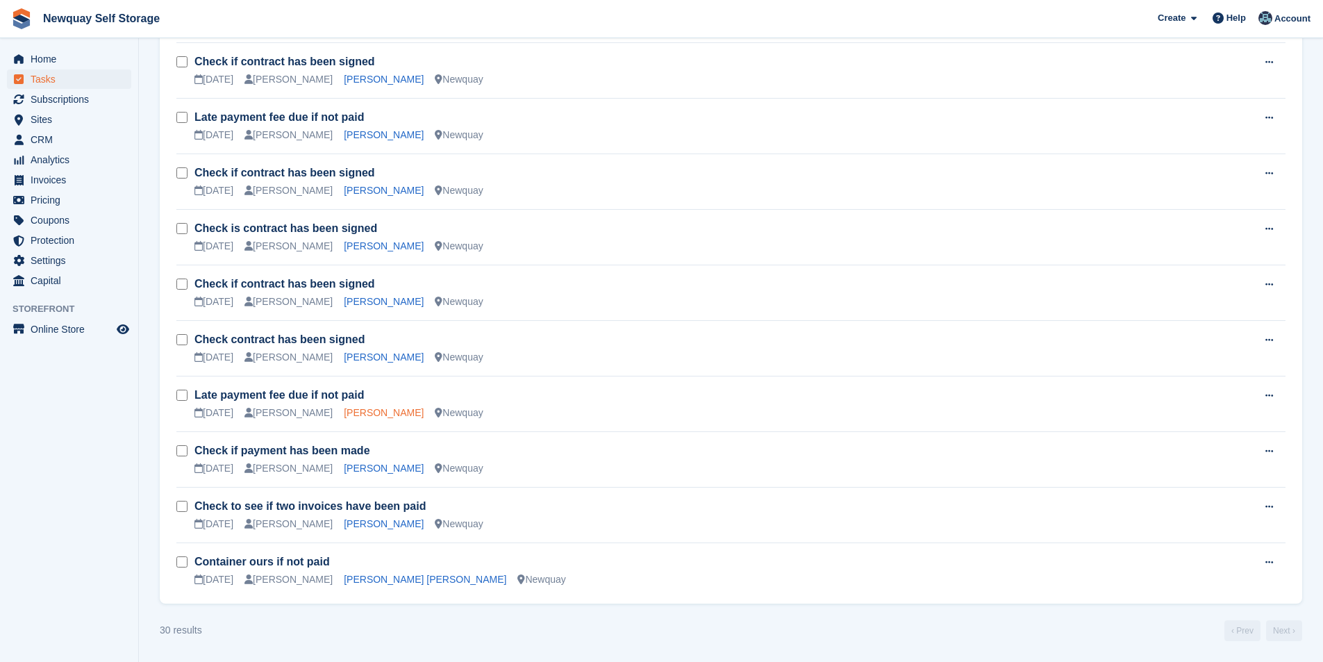
click at [397, 410] on link "James Steven Hemming" at bounding box center [384, 412] width 80 height 11
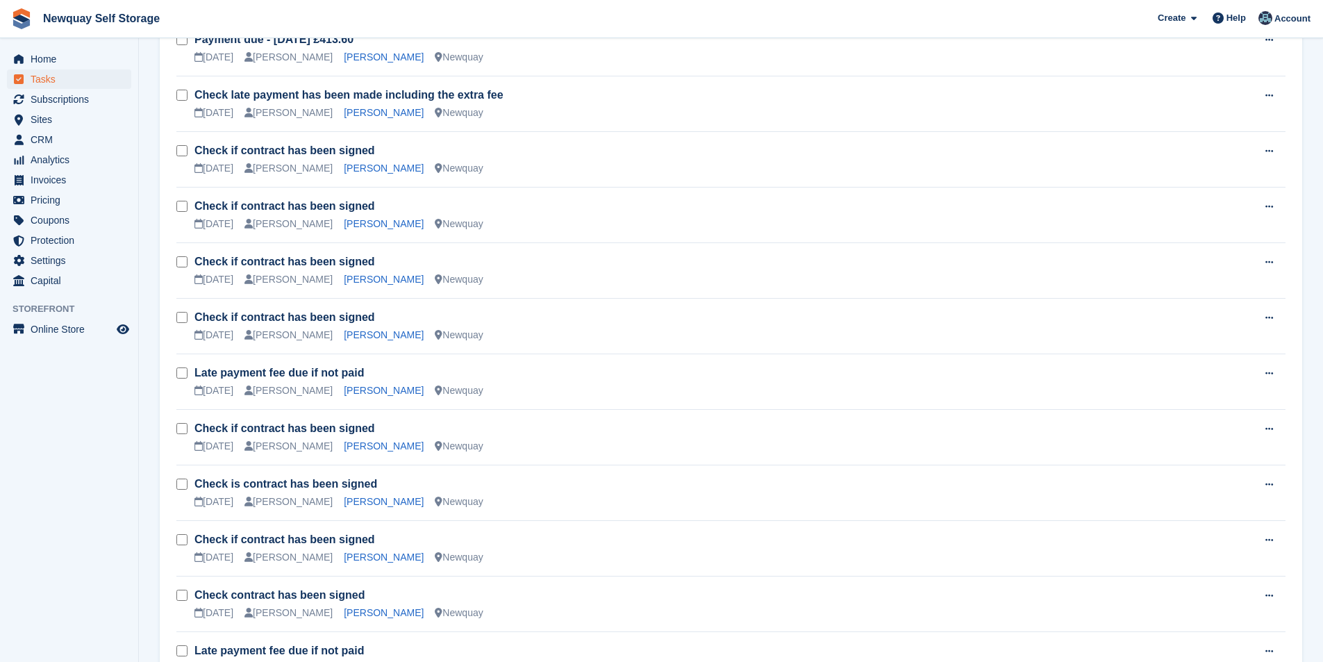
scroll to position [987, 0]
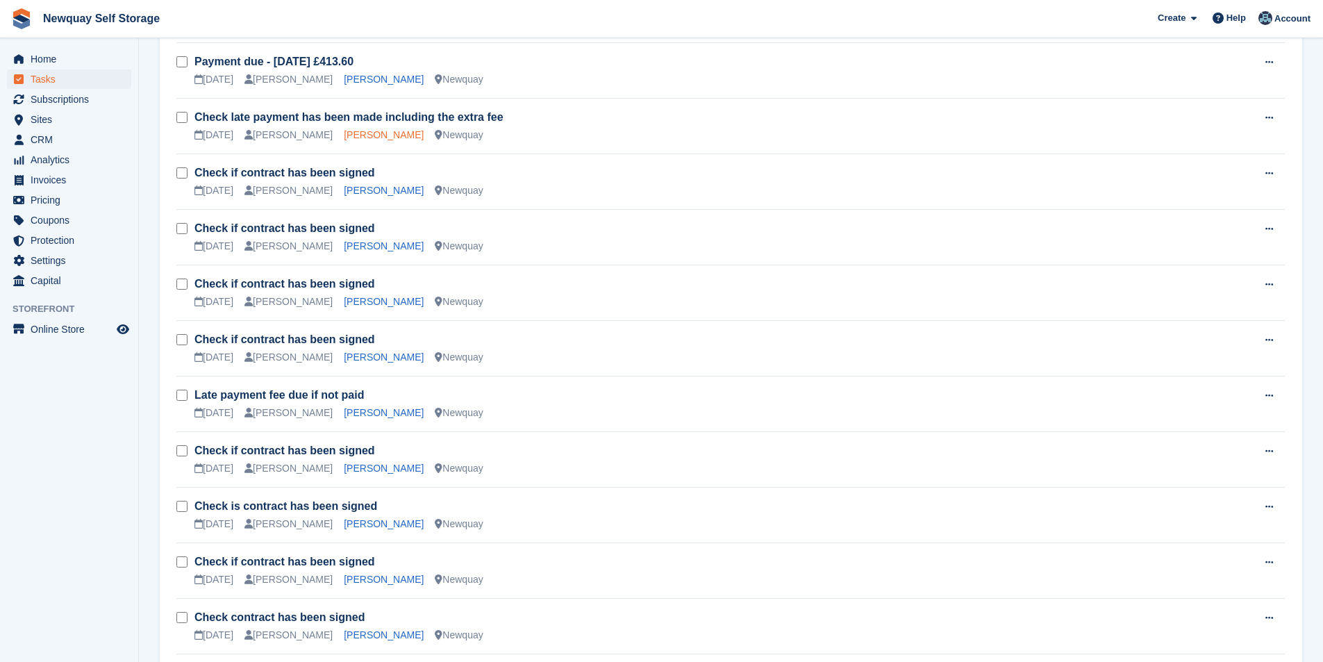
click at [354, 133] on link "Sonia Forgham" at bounding box center [384, 134] width 80 height 11
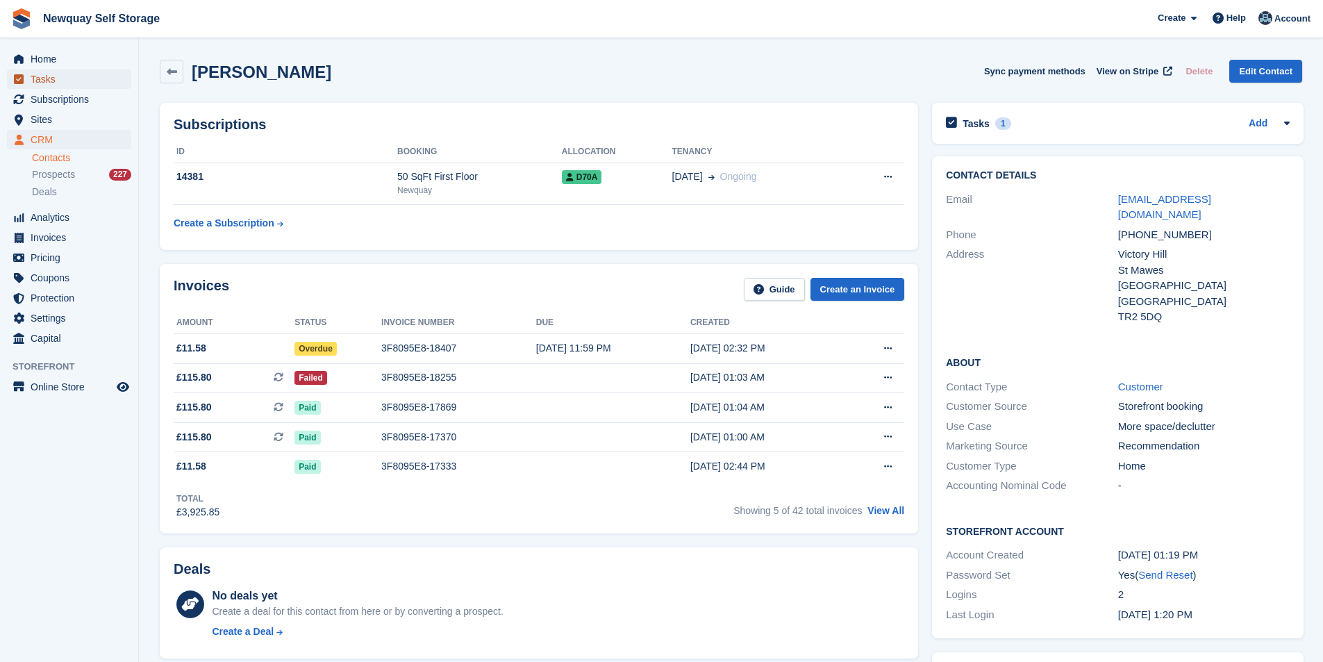
click at [43, 75] on span "Tasks" at bounding box center [72, 78] width 83 height 19
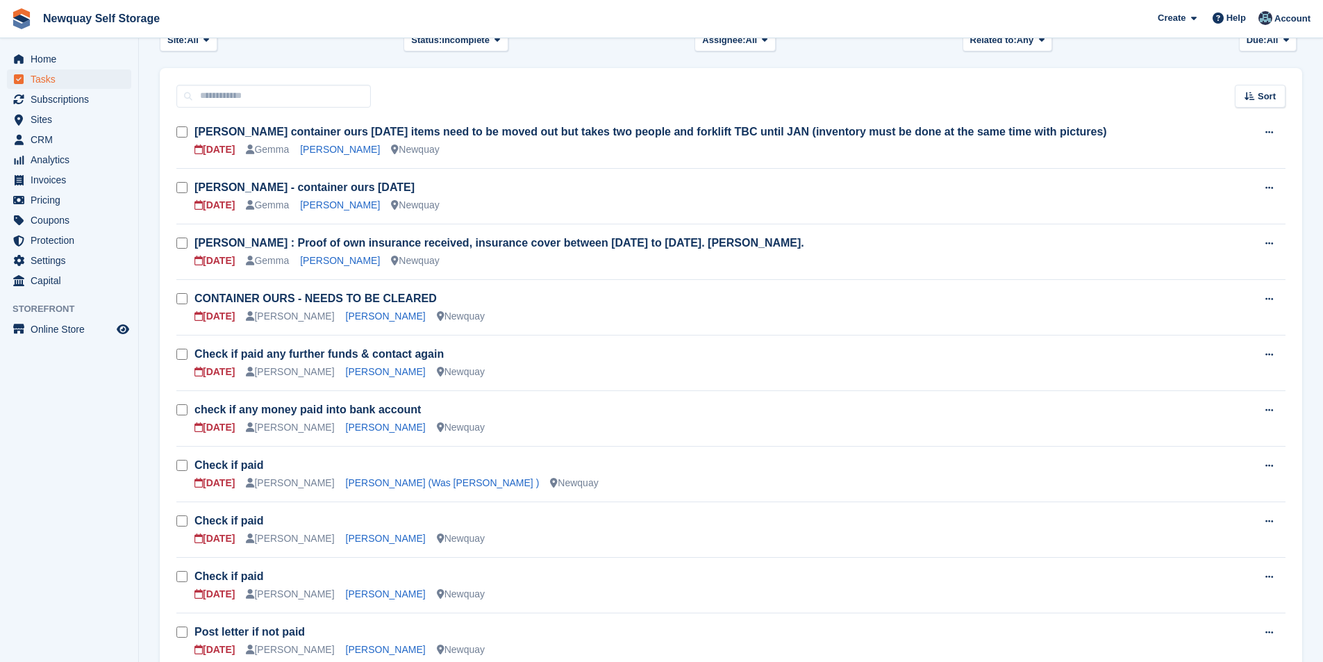
scroll to position [278, 0]
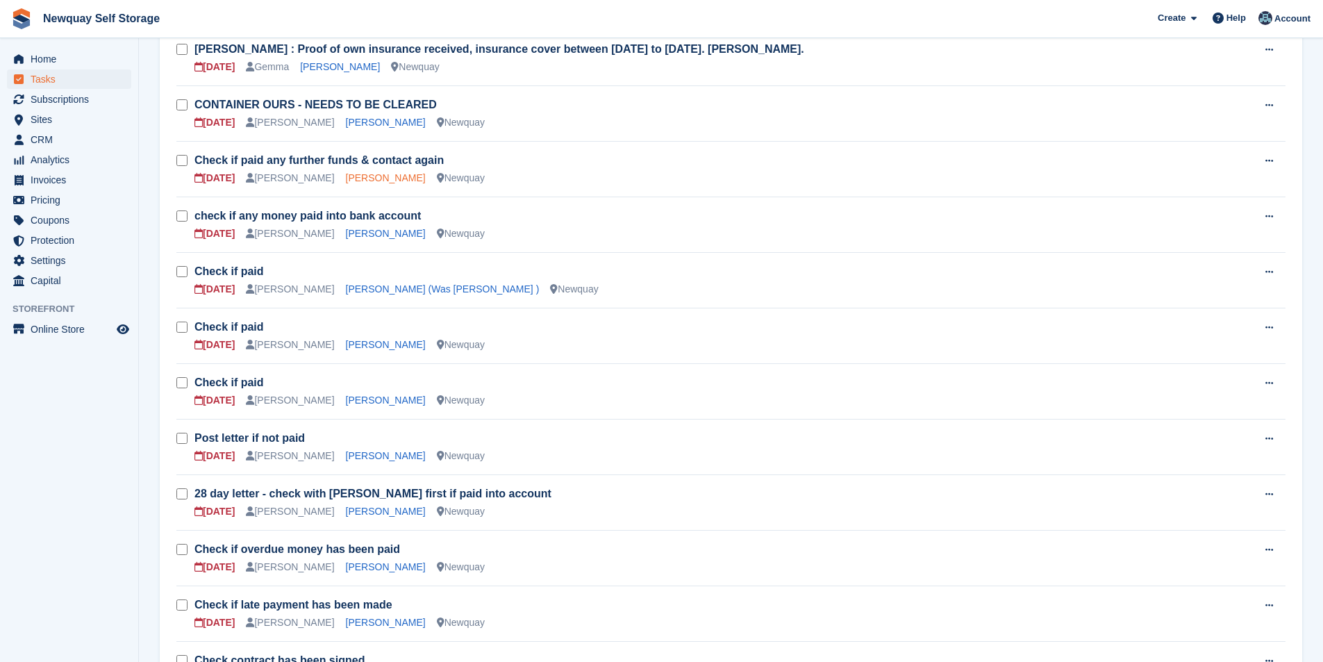
click at [369, 177] on link "Natasha Hedge" at bounding box center [386, 177] width 80 height 11
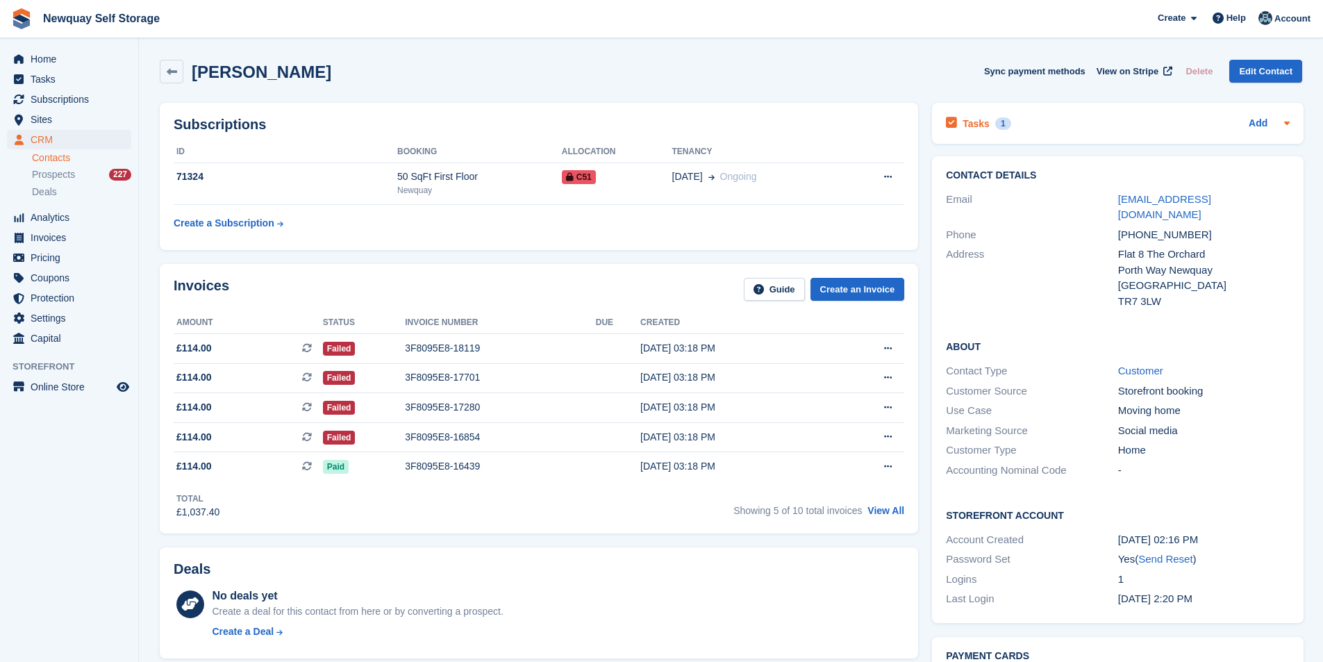
click at [964, 120] on h2 "Tasks" at bounding box center [975, 123] width 27 height 12
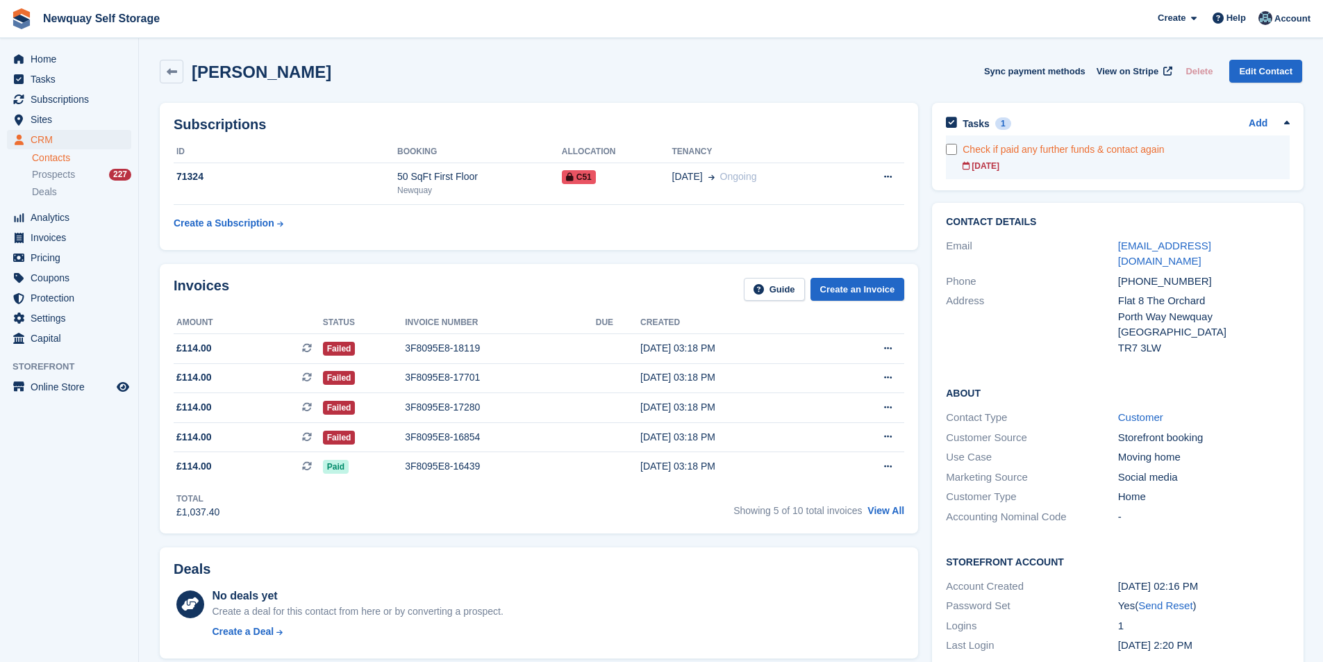
click at [999, 156] on div "Check if paid any further funds & contact again" at bounding box center [1125, 149] width 327 height 15
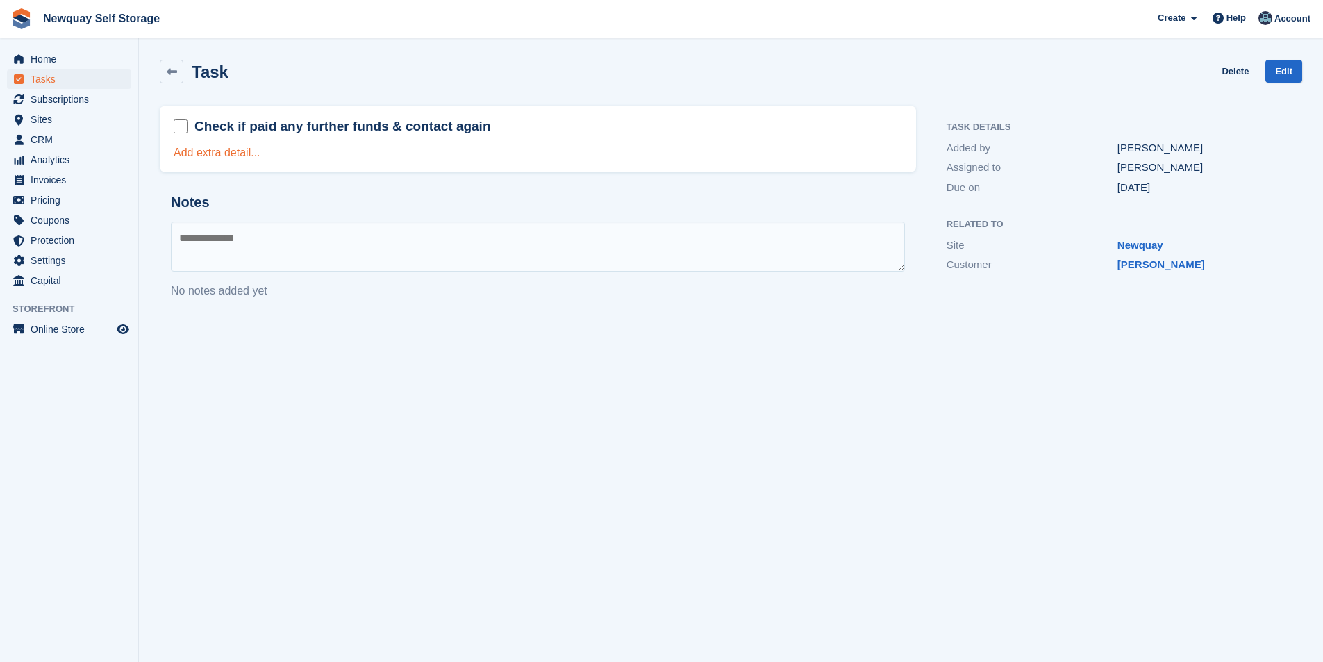
click at [206, 153] on link "Add extra detail..." at bounding box center [217, 152] width 87 height 12
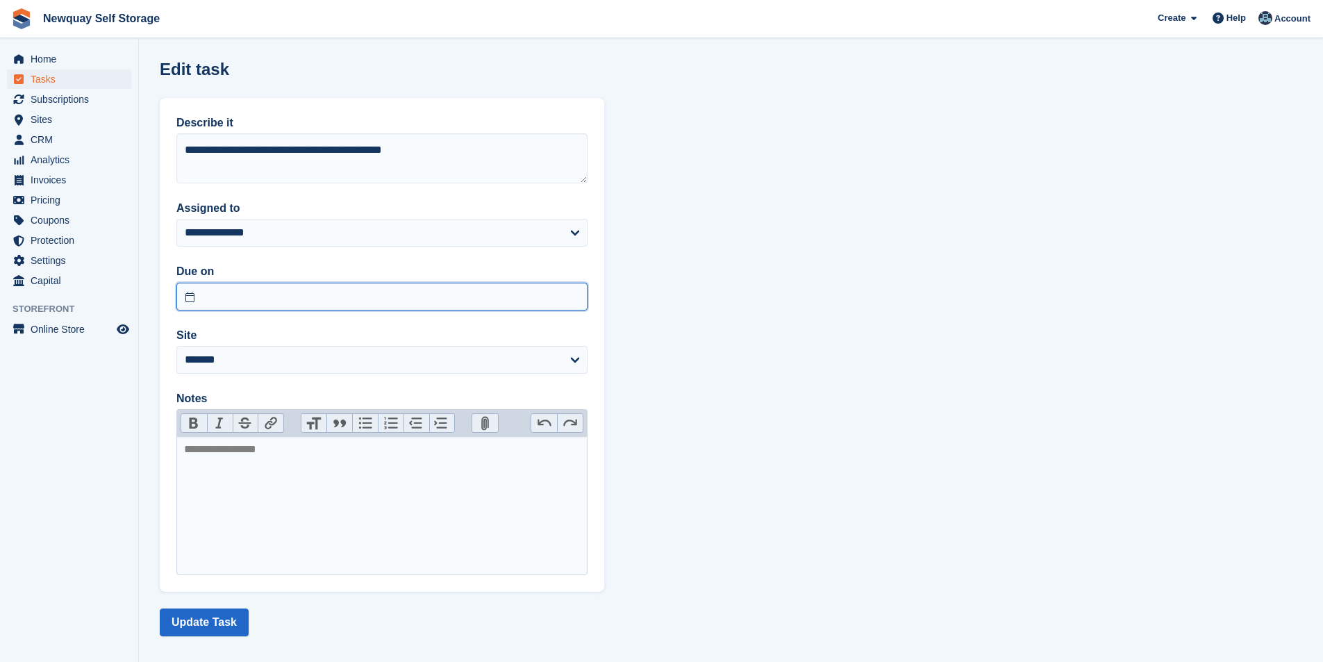
click at [290, 304] on input "text" at bounding box center [381, 297] width 411 height 28
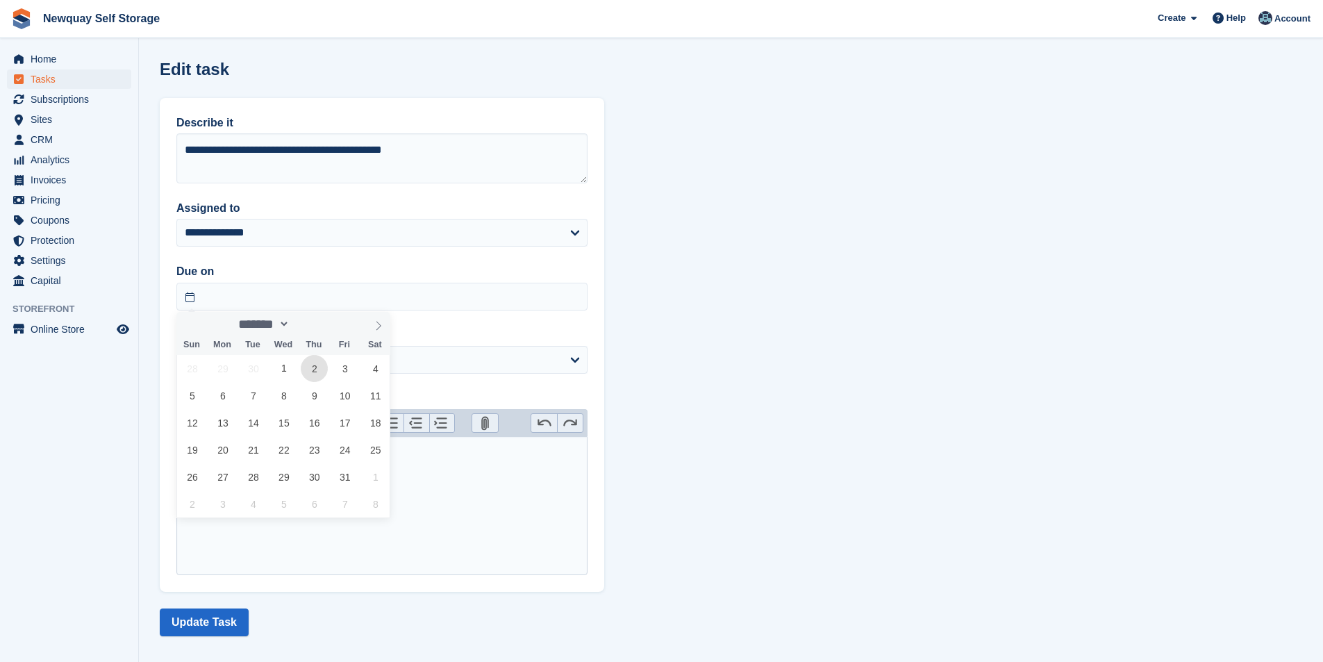
click at [310, 368] on span "2" at bounding box center [314, 368] width 27 height 27
type input "**********"
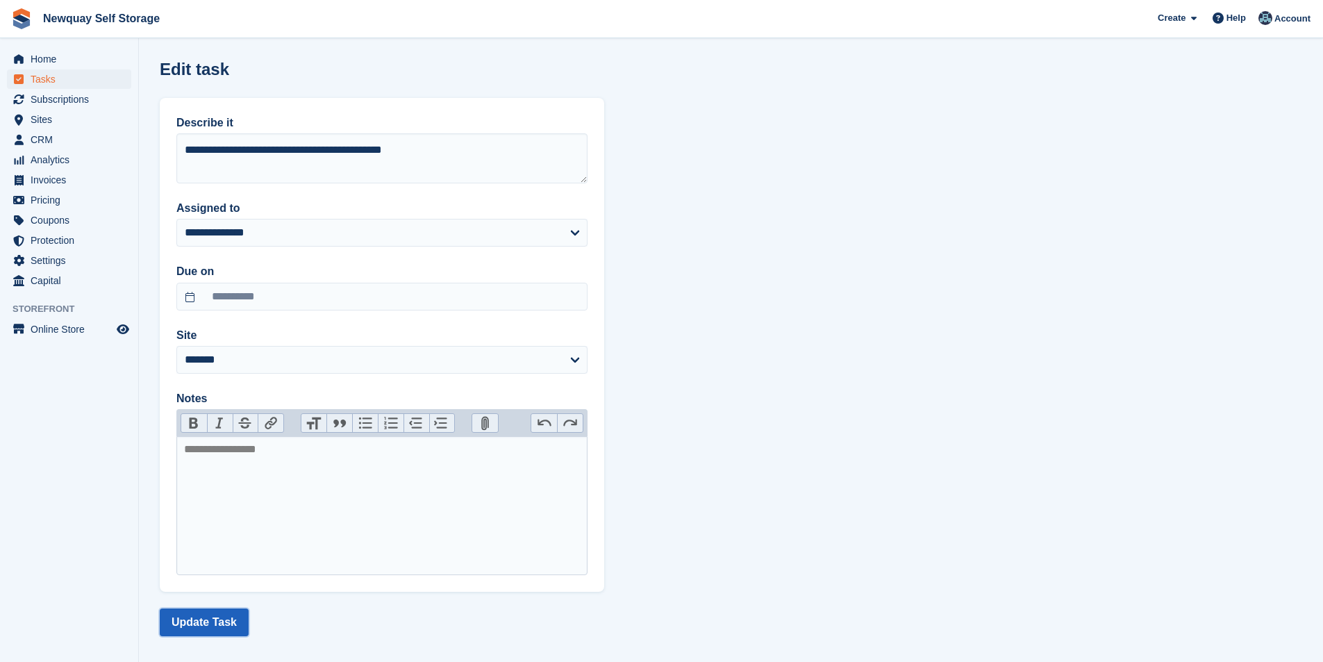
click at [208, 624] on button "Update Task" at bounding box center [204, 622] width 89 height 28
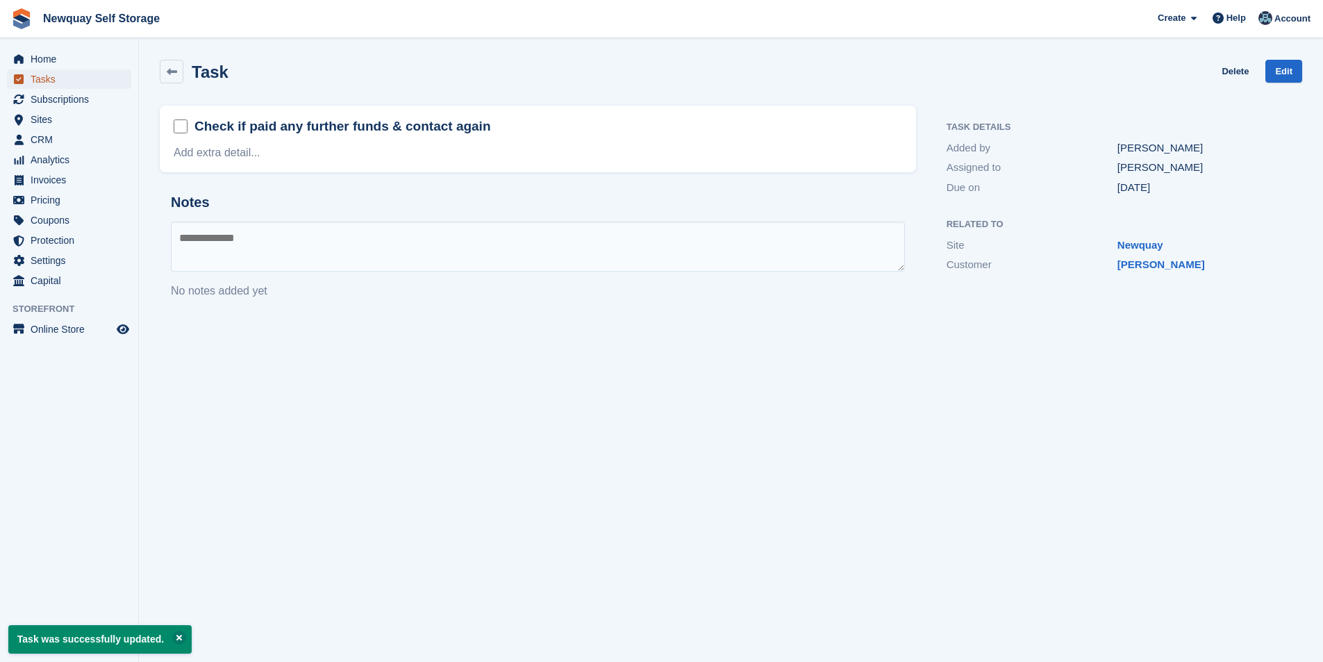
click at [78, 76] on span "Tasks" at bounding box center [72, 78] width 83 height 19
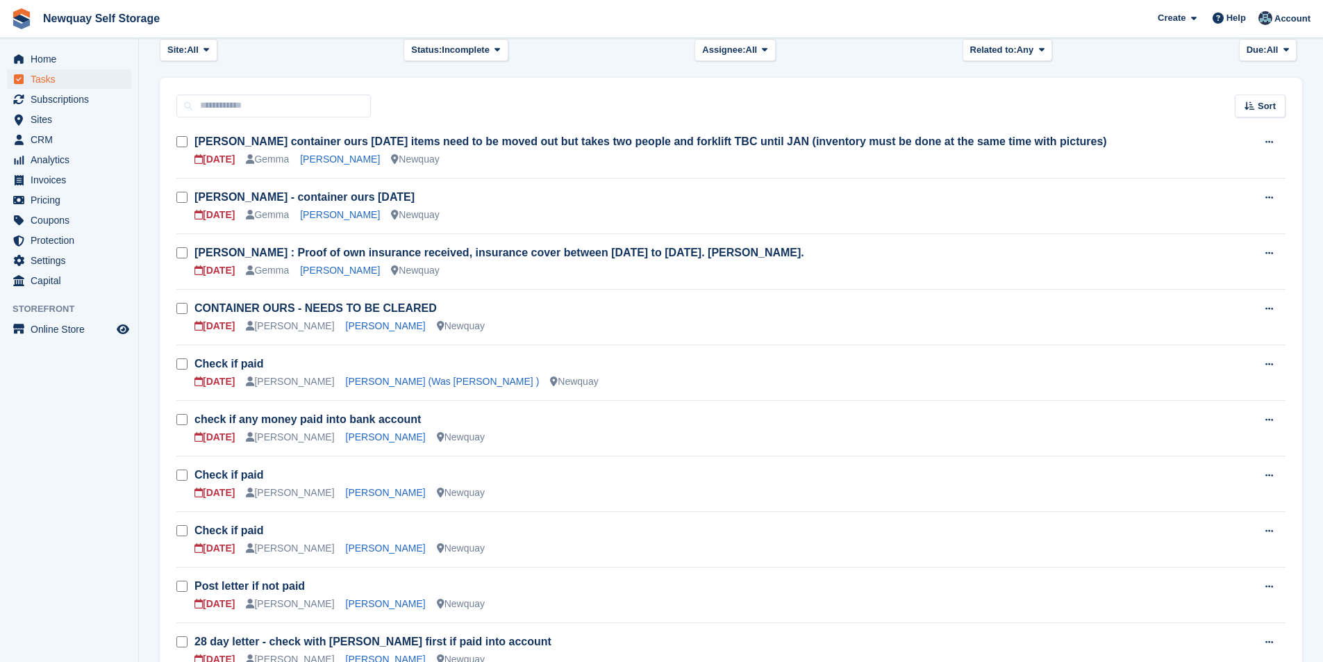
scroll to position [208, 0]
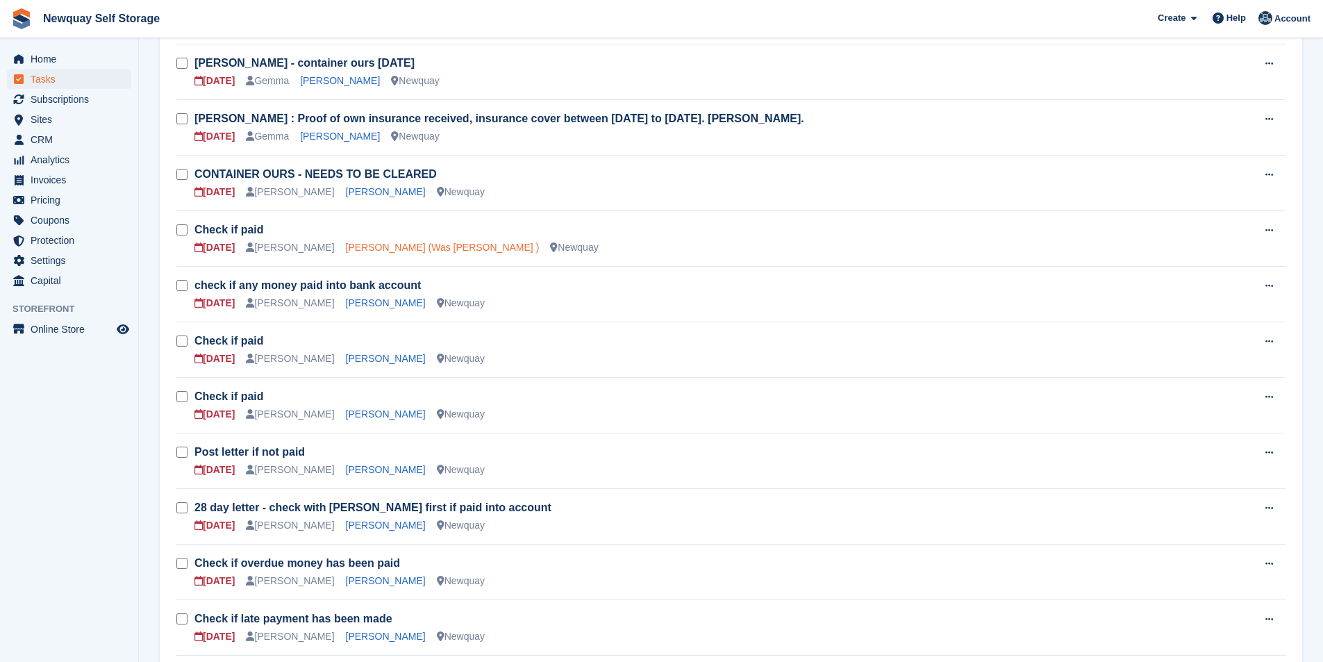
click at [378, 244] on link "Dione Walker (Was Gachette )" at bounding box center [443, 247] width 194 height 11
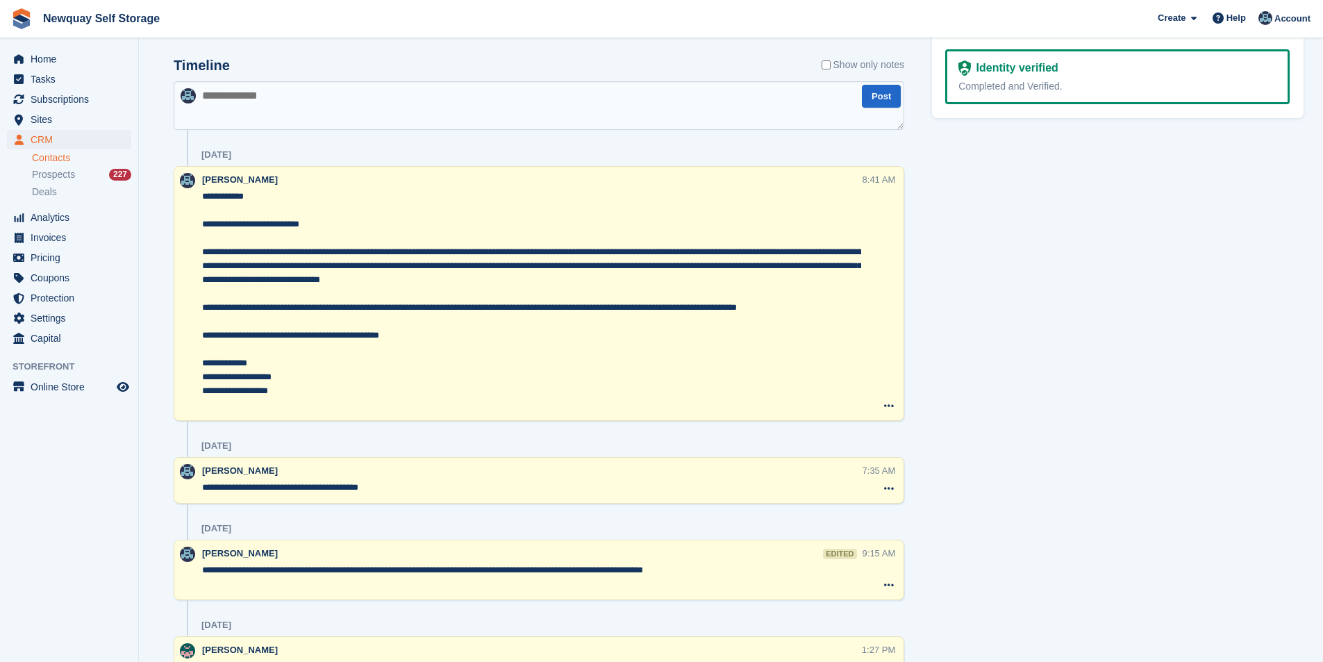
scroll to position [625, 0]
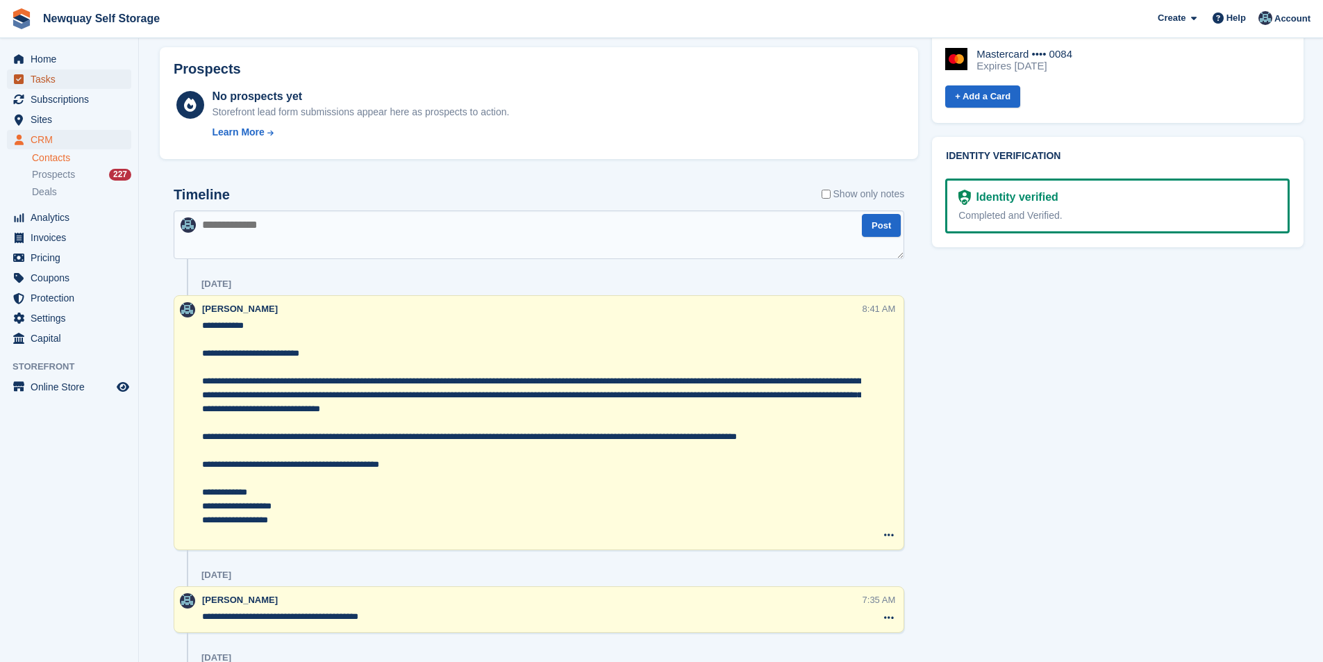
click at [55, 82] on span "Tasks" at bounding box center [72, 78] width 83 height 19
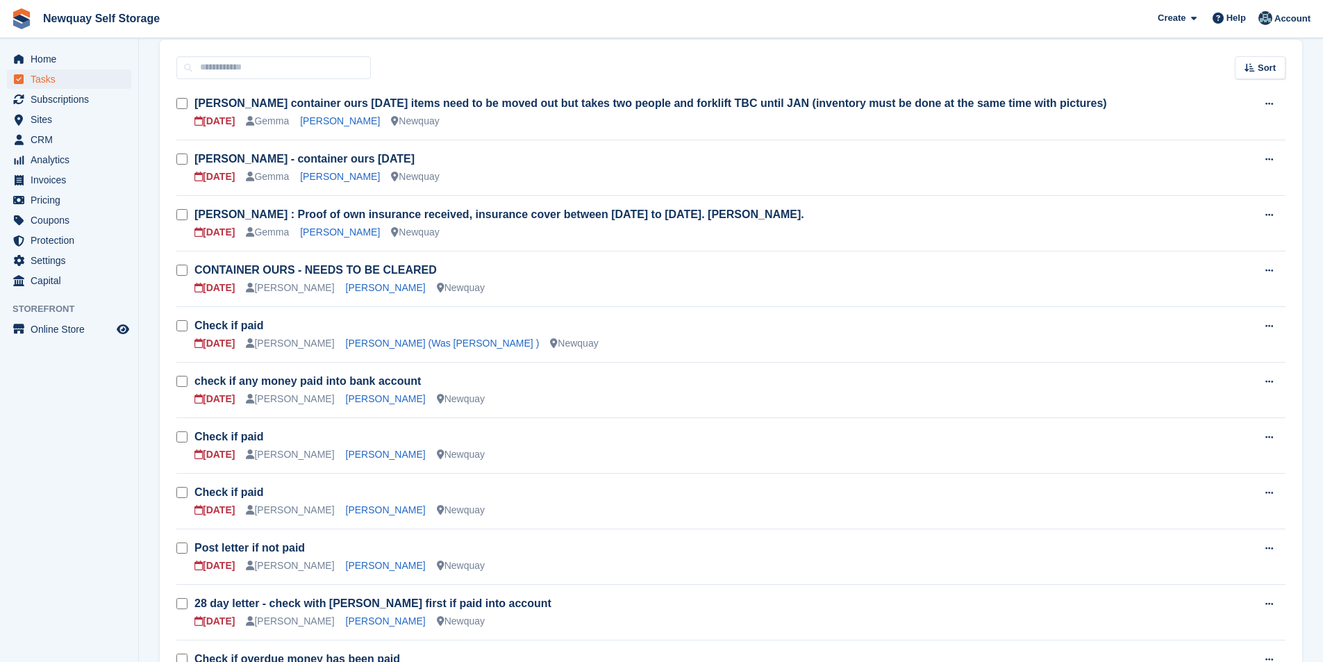
scroll to position [208, 0]
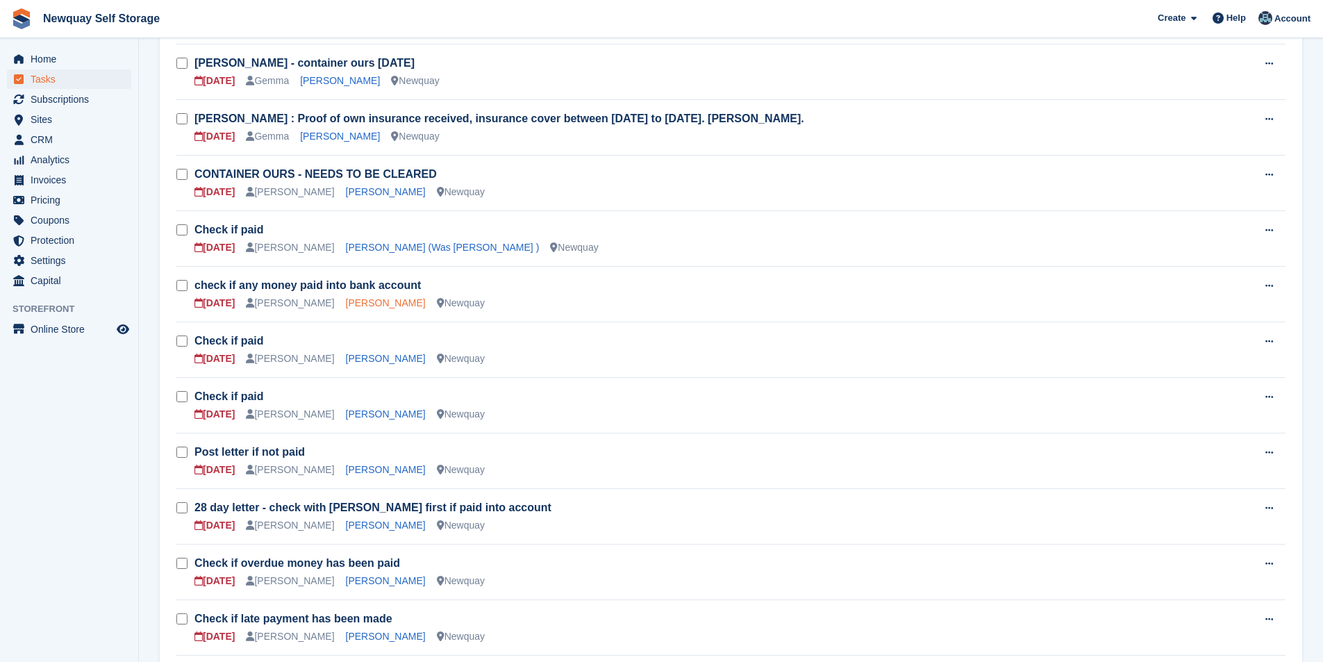
click at [368, 301] on link "Stev Harnisch" at bounding box center [386, 302] width 80 height 11
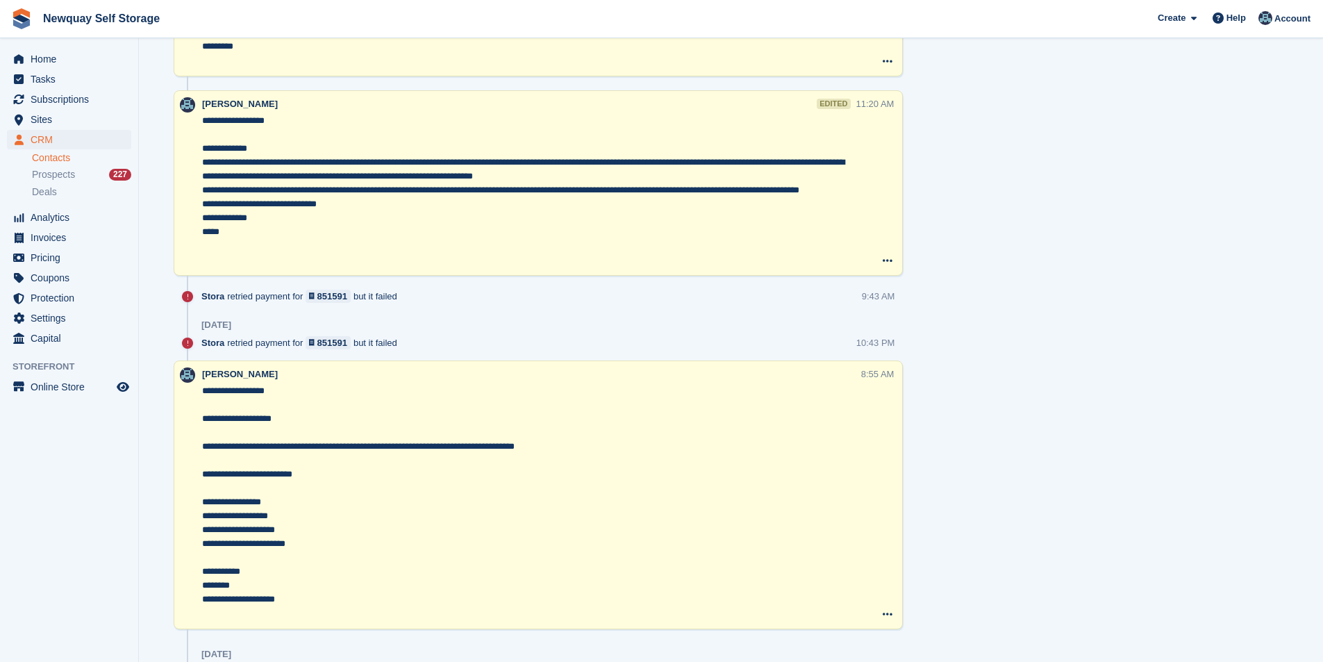
scroll to position [1250, 0]
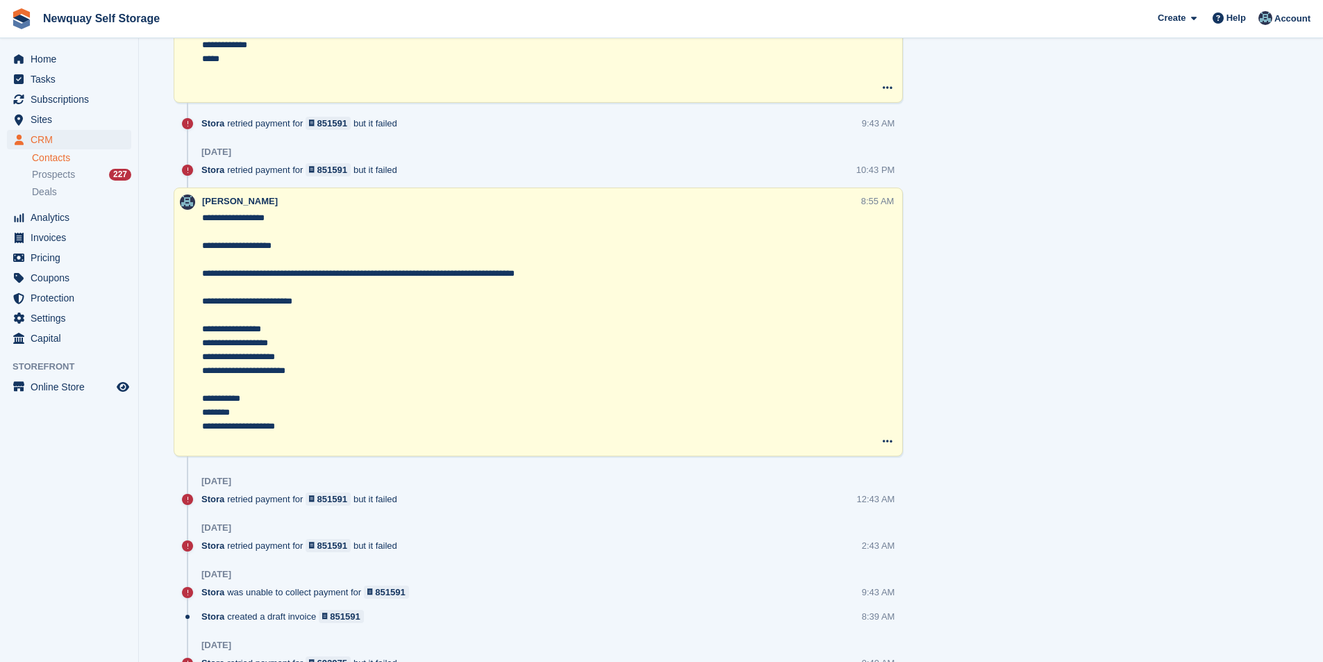
drag, startPoint x: 313, startPoint y: 372, endPoint x: 199, endPoint y: 295, distance: 138.1
click at [199, 295] on div "**********" at bounding box center [538, 321] width 729 height 269
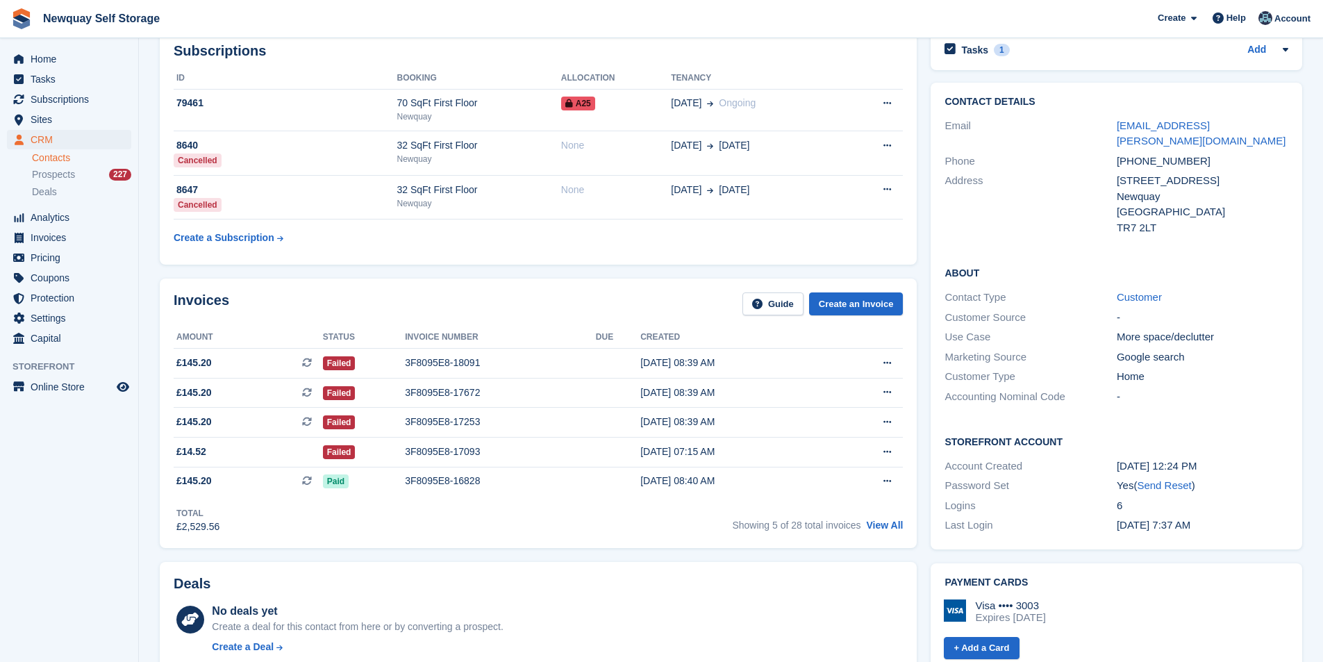
scroll to position [0, 0]
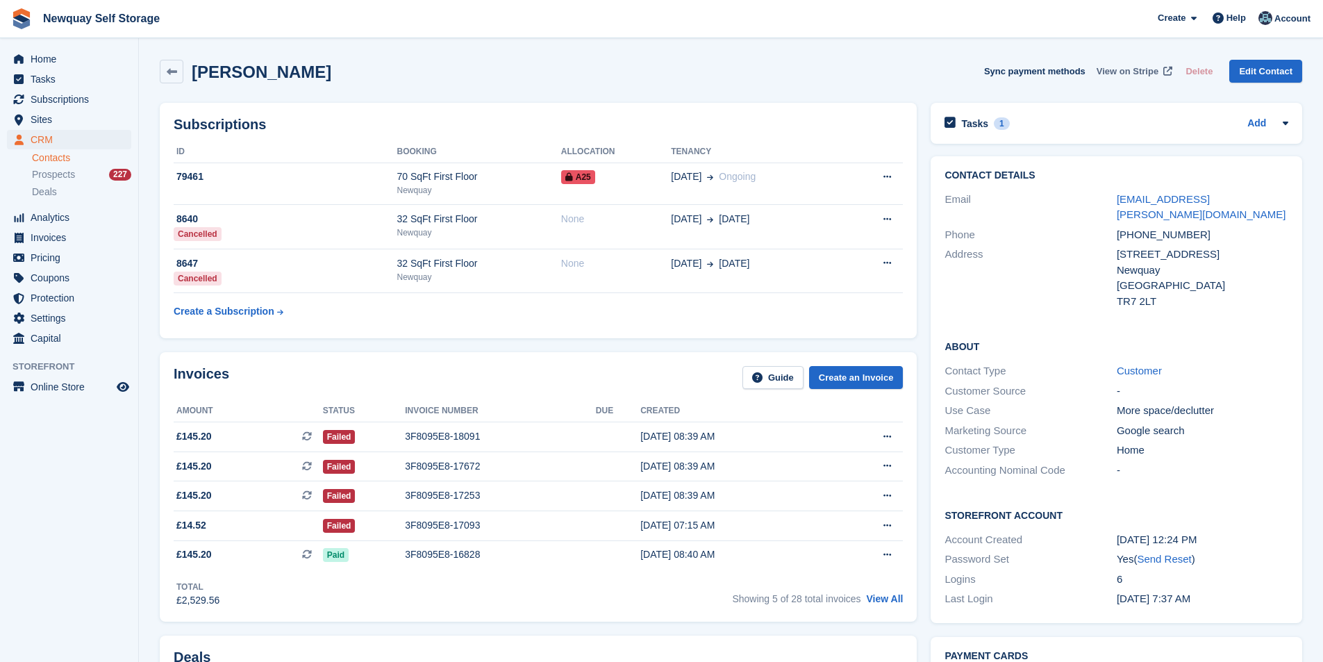
click at [1148, 68] on span "View on Stripe" at bounding box center [1127, 72] width 62 height 14
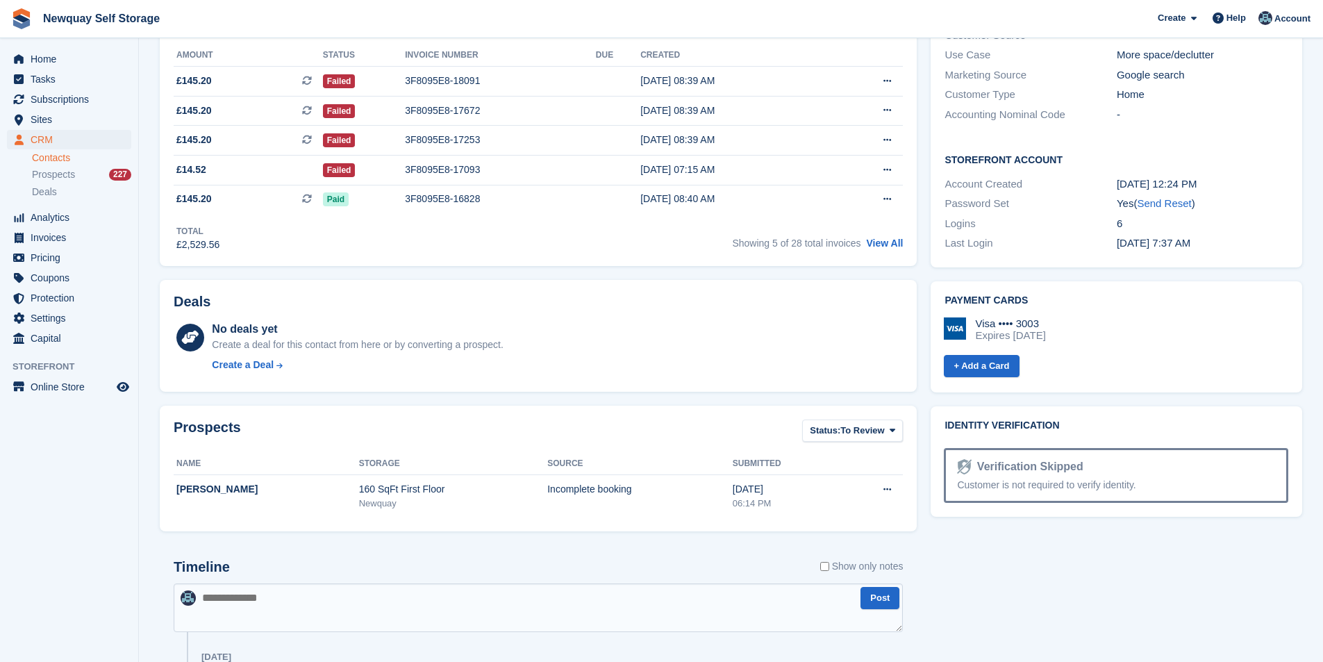
scroll to position [417, 0]
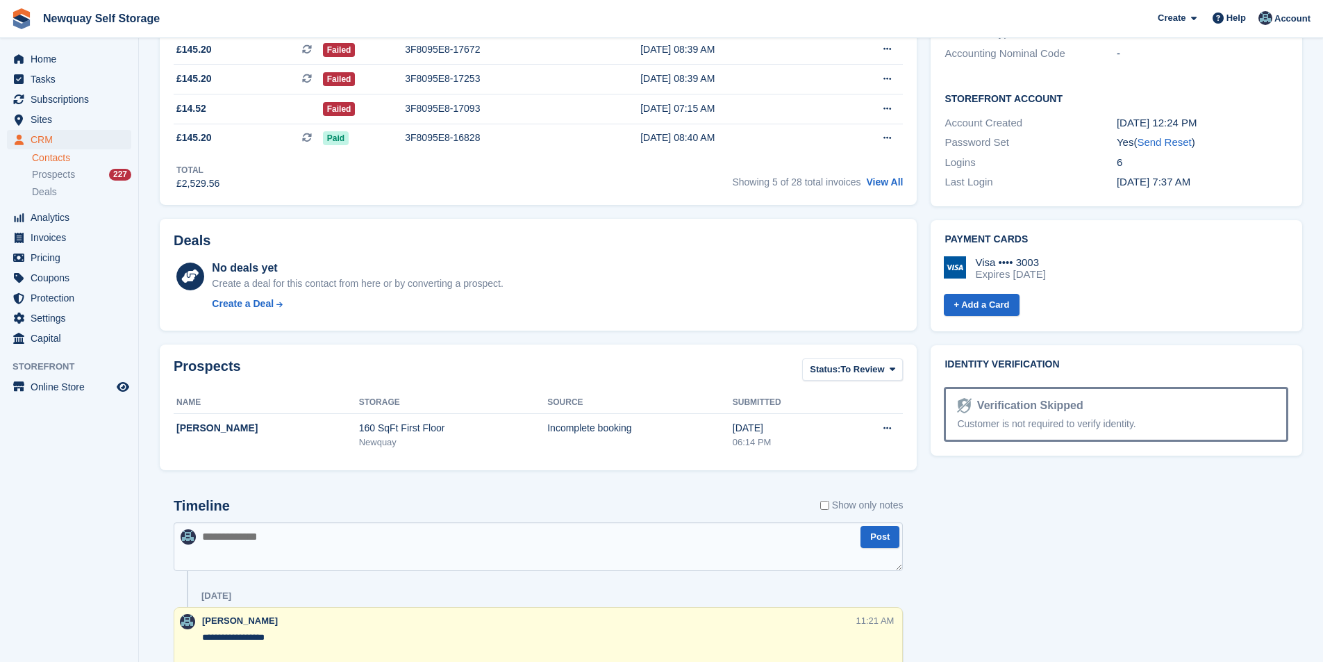
click at [396, 543] on textarea at bounding box center [538, 546] width 729 height 49
paste textarea "**********"
type textarea "**********"
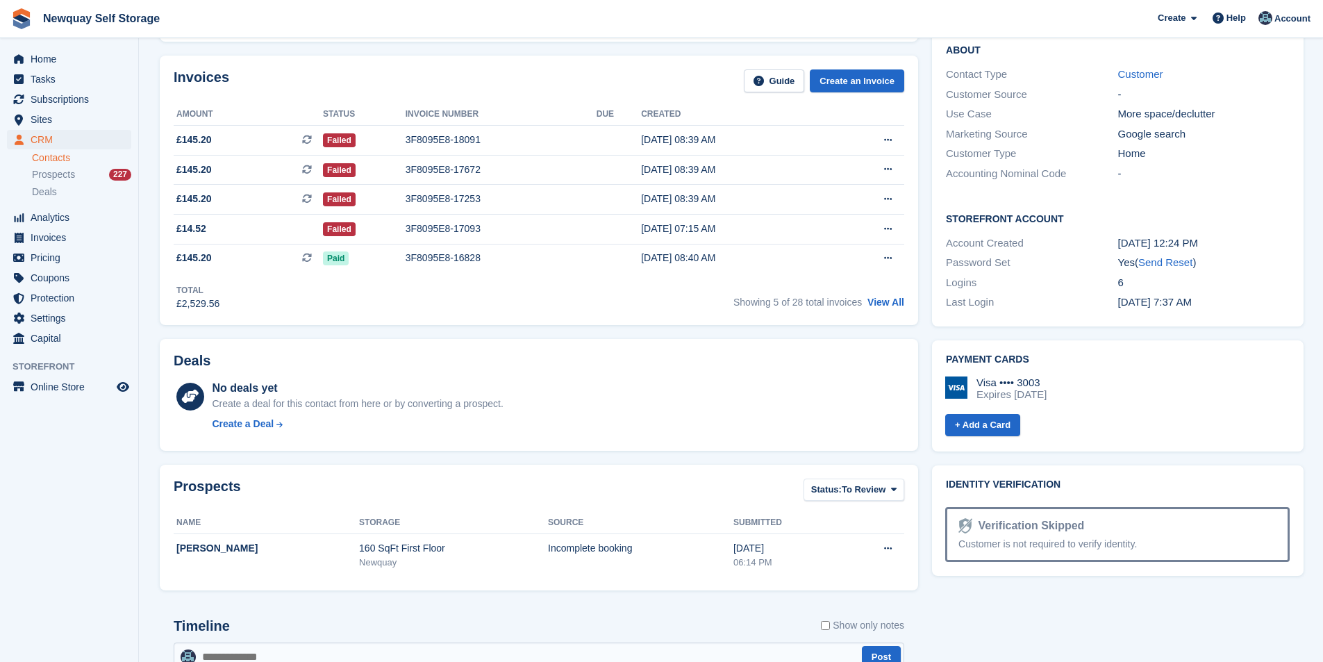
scroll to position [69, 0]
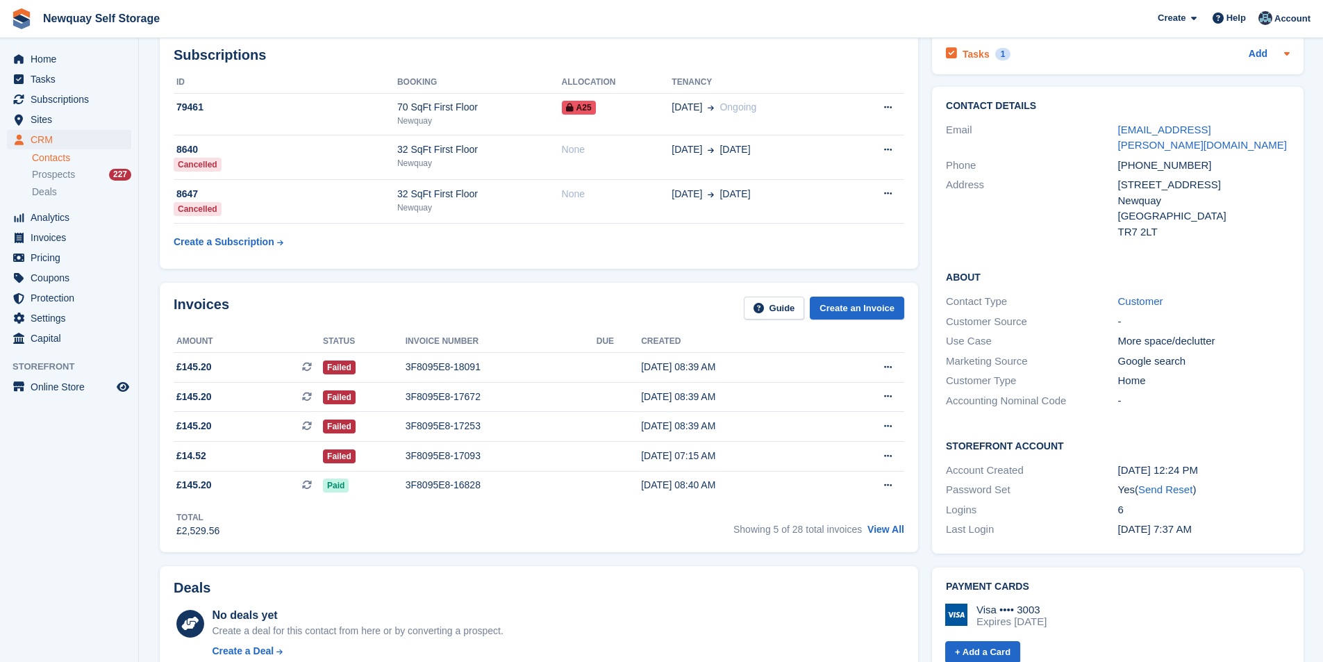
click at [988, 51] on div "Tasks 1" at bounding box center [978, 53] width 65 height 19
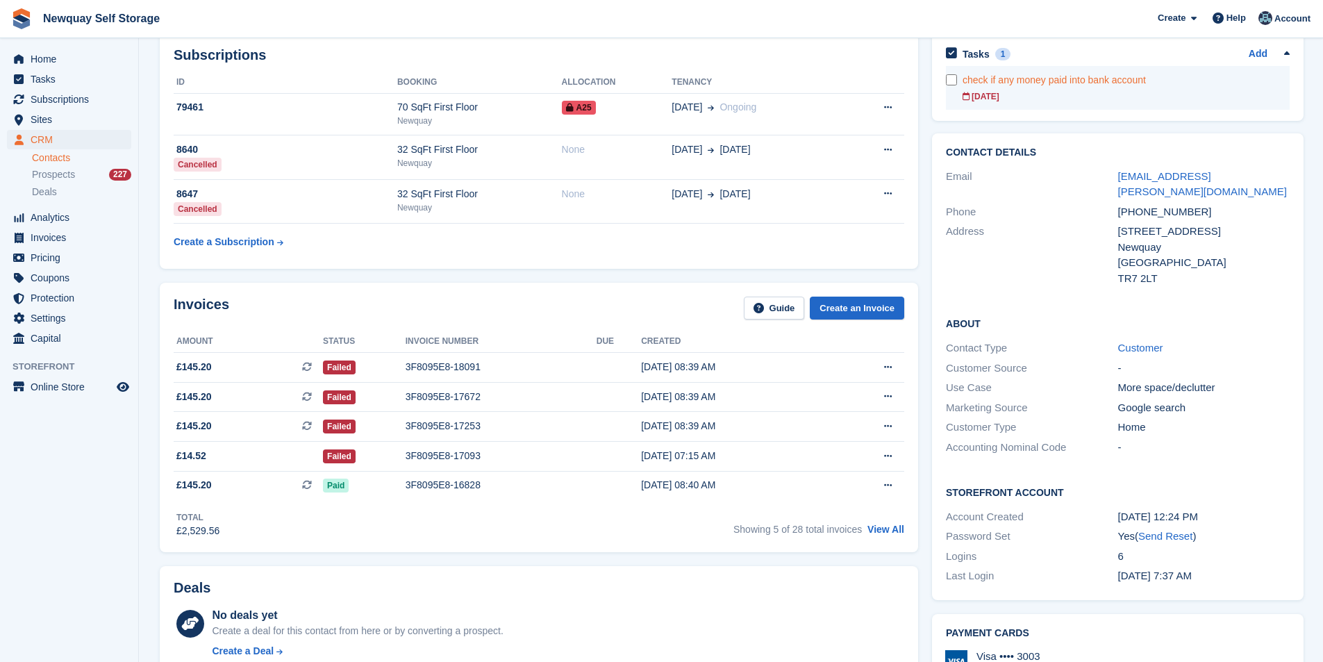
click at [990, 77] on div "check if any money paid into bank account" at bounding box center [1125, 80] width 327 height 15
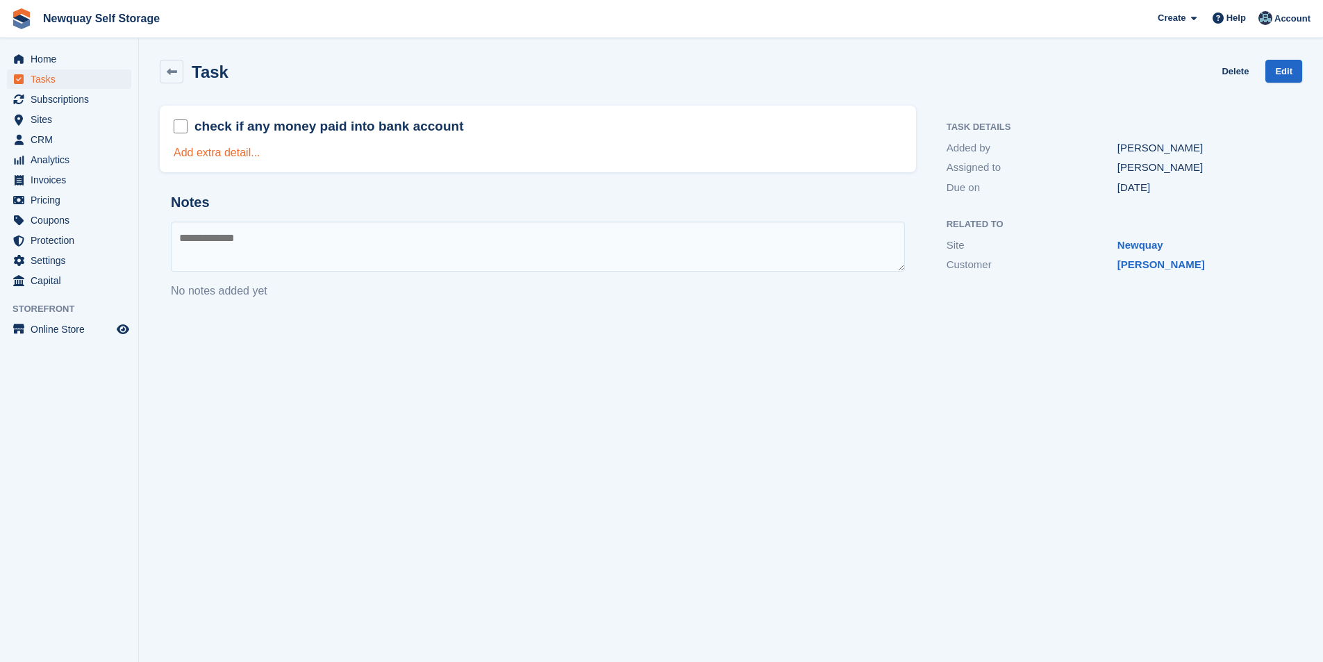
click at [216, 150] on link "Add extra detail..." at bounding box center [217, 152] width 87 height 12
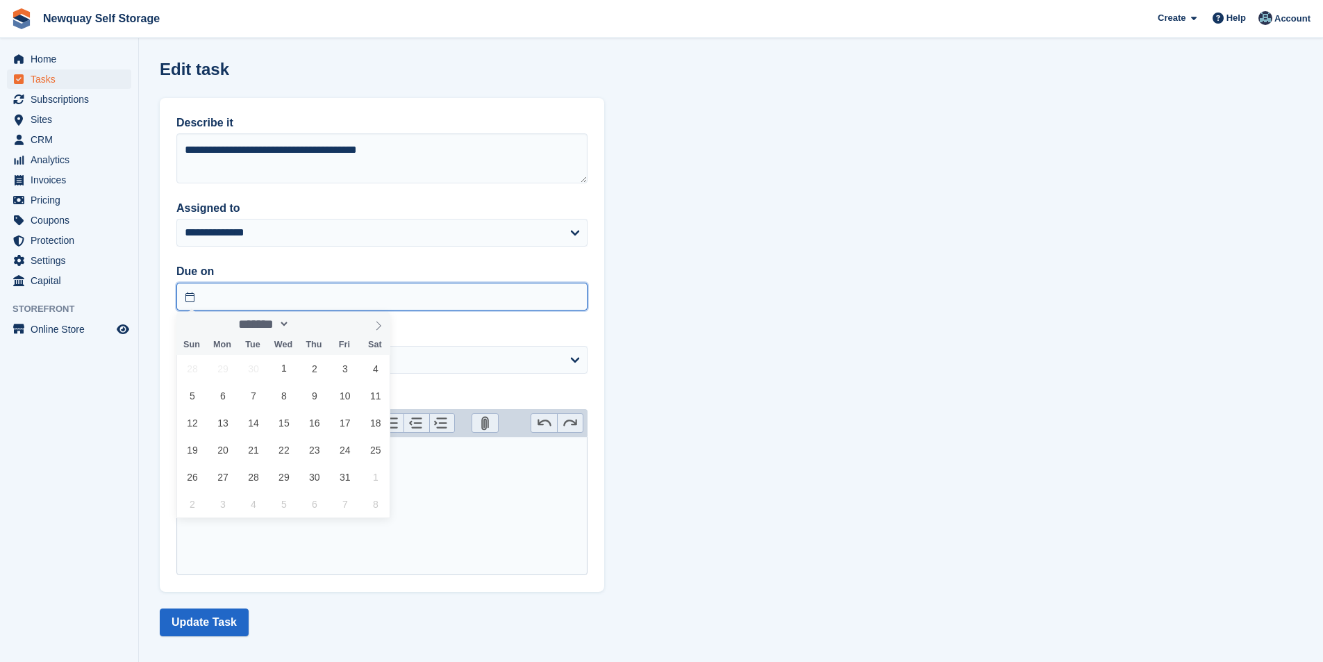
click at [303, 299] on input "text" at bounding box center [381, 297] width 411 height 28
click at [351, 392] on span "10" at bounding box center [344, 395] width 27 height 27
type input "**********"
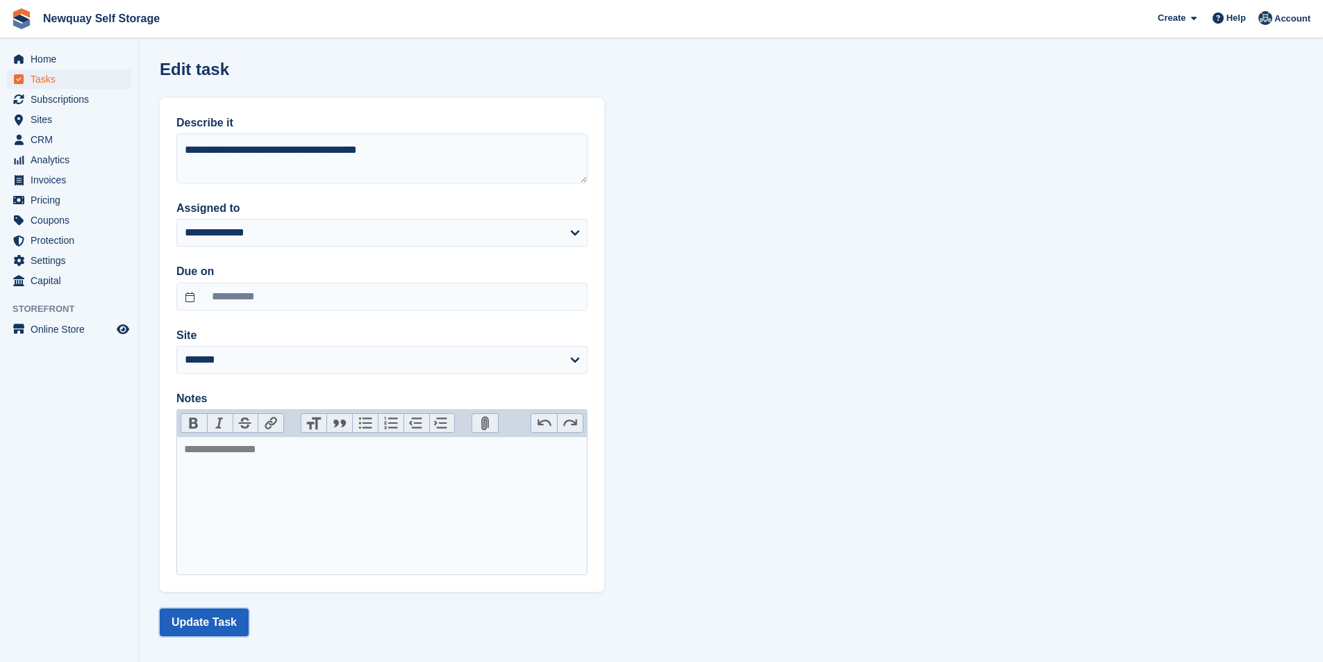
click at [211, 632] on button "Update Task" at bounding box center [204, 622] width 89 height 28
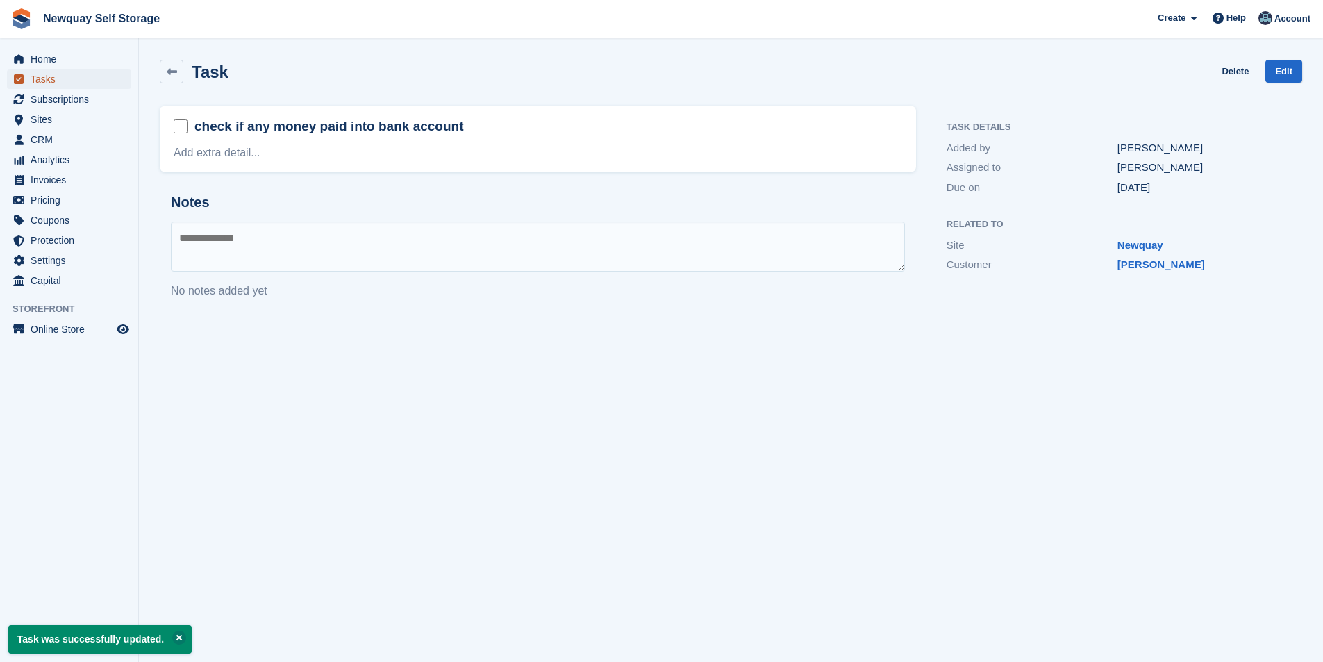
click at [75, 73] on span "Tasks" at bounding box center [72, 78] width 83 height 19
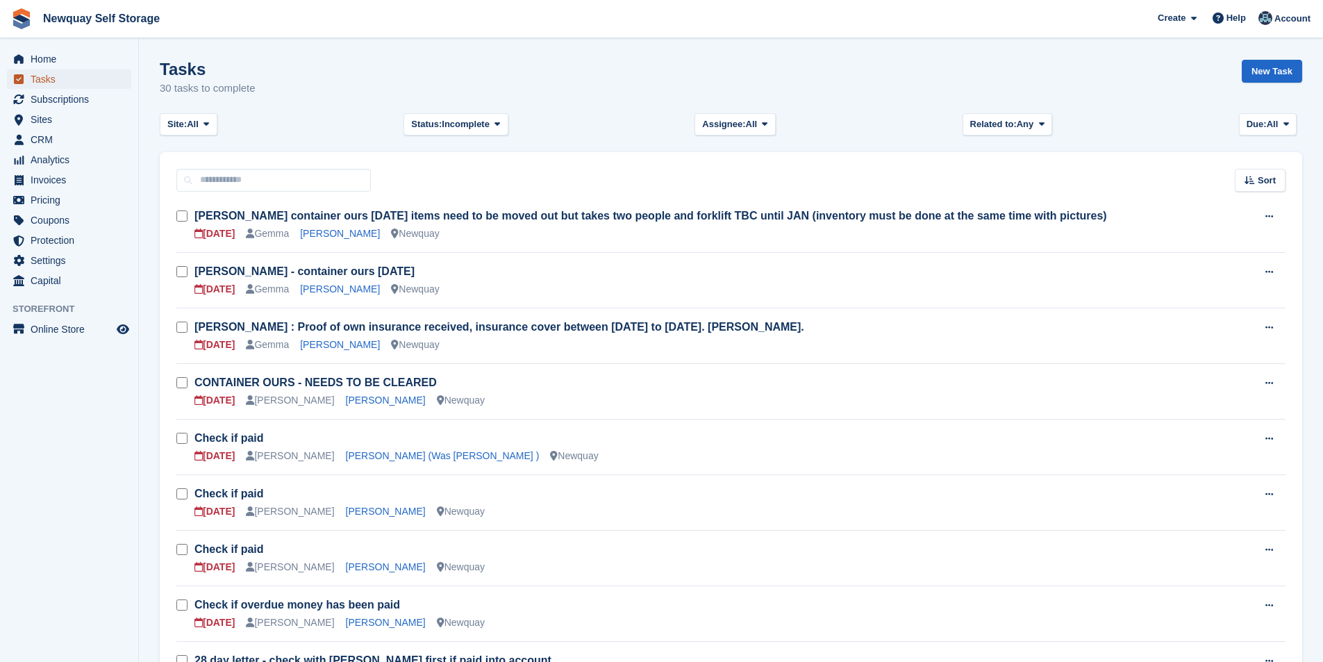
click at [58, 80] on span "Tasks" at bounding box center [72, 78] width 83 height 19
